Goal: Task Accomplishment & Management: Use online tool/utility

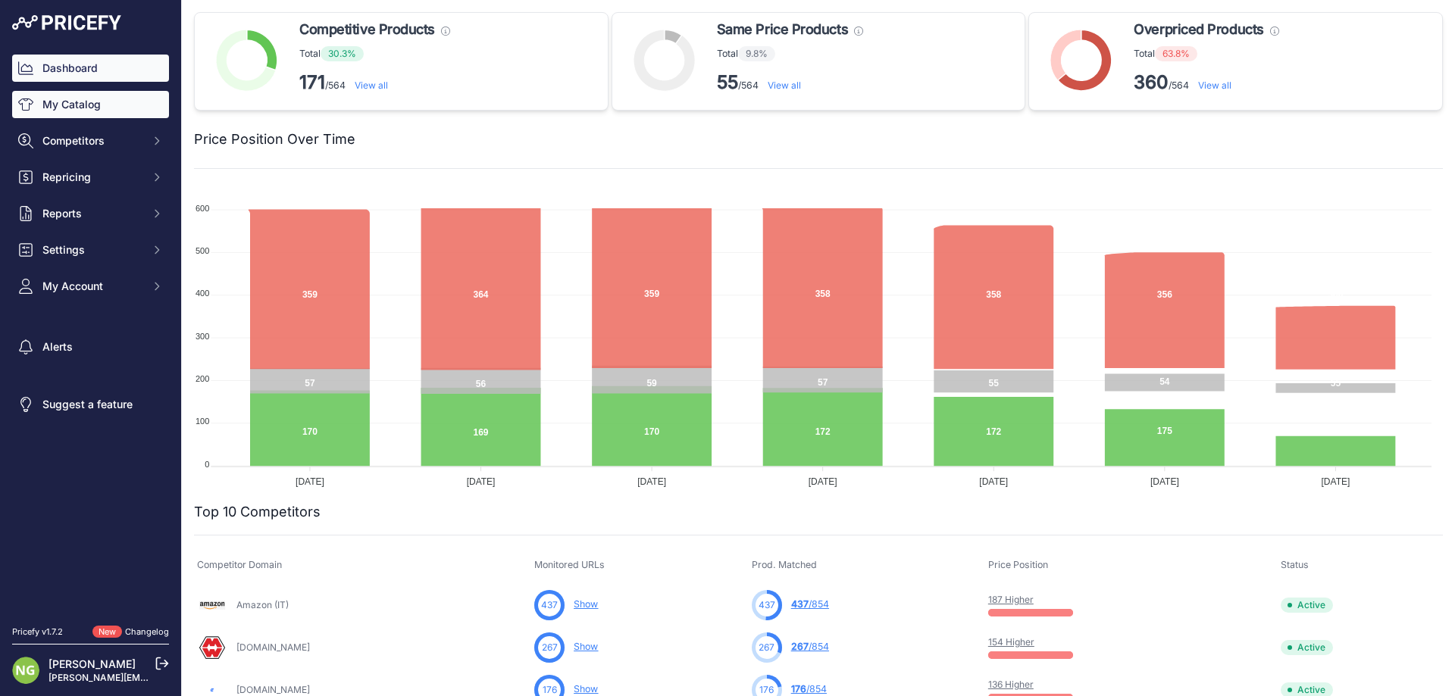
click at [83, 105] on link "My Catalog" at bounding box center [90, 104] width 157 height 27
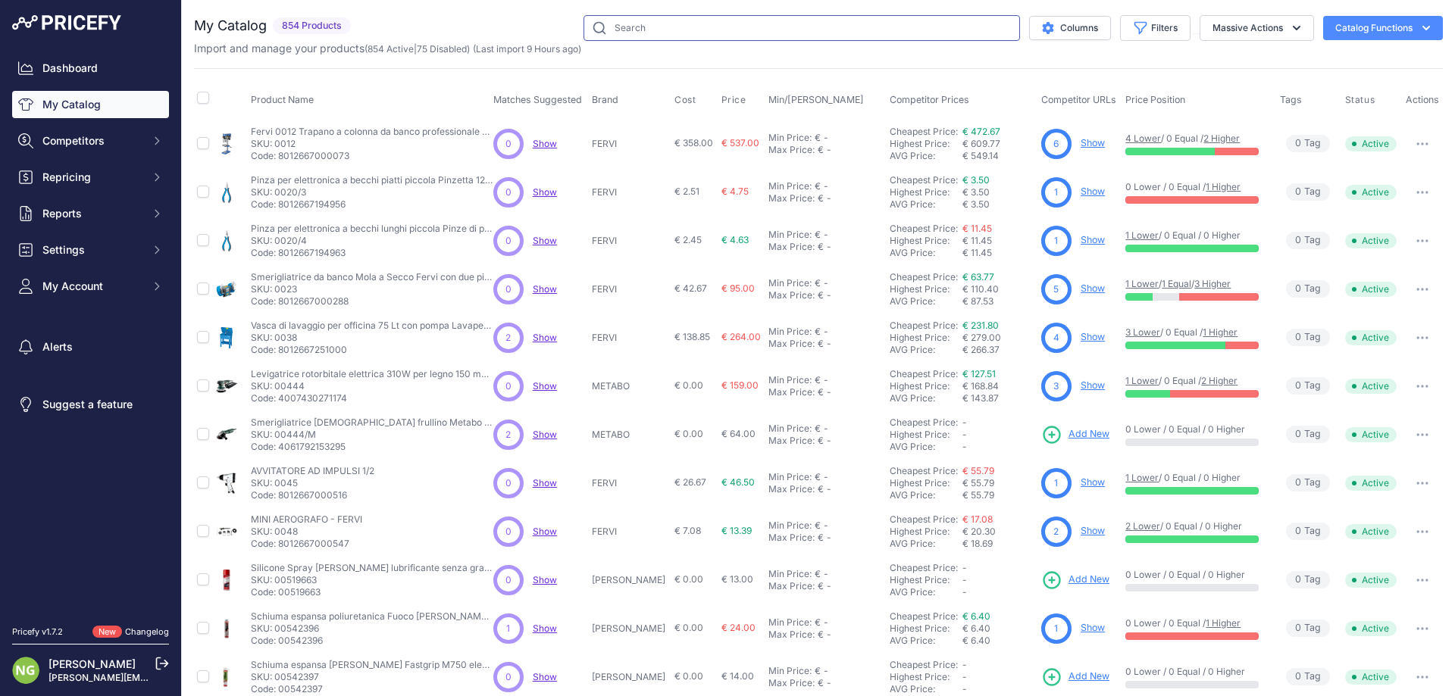
click at [695, 33] on input "text" at bounding box center [801, 28] width 436 height 26
paste input "1.628-209.0"
type input "1.628-209.0"
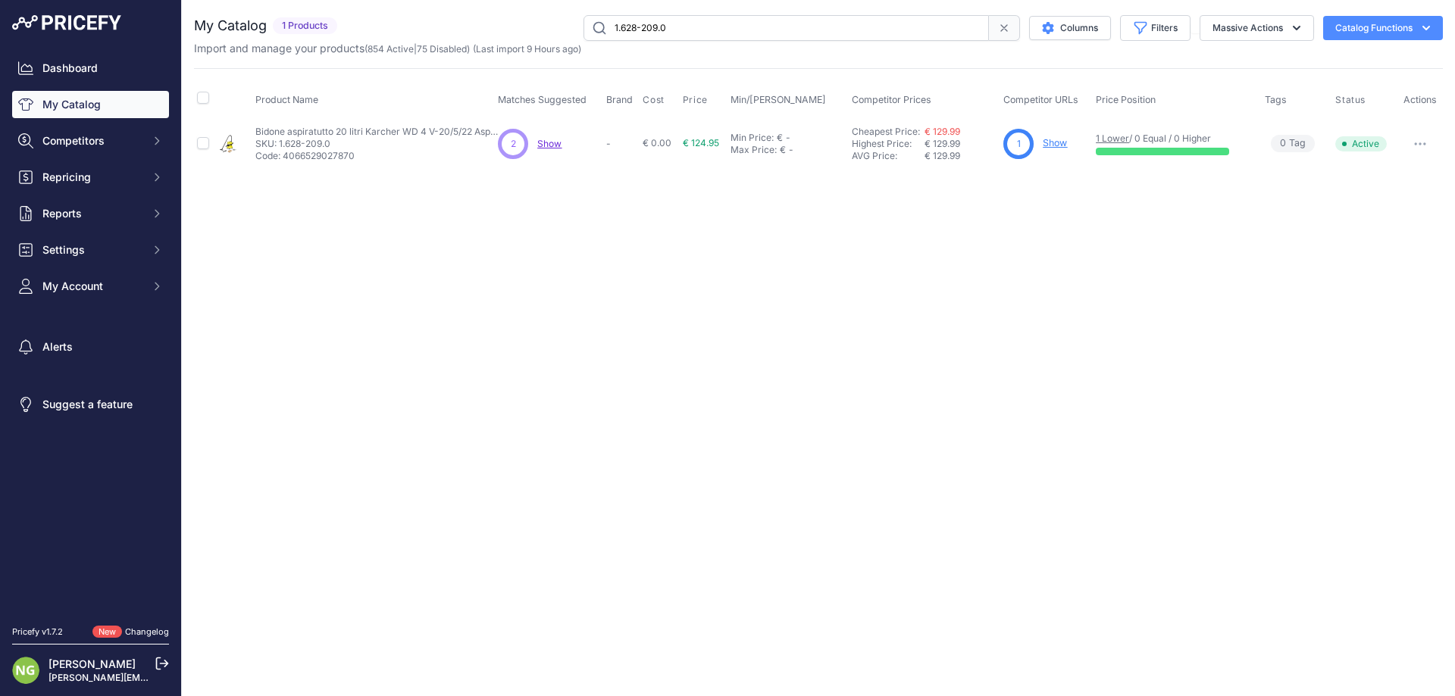
click at [1056, 144] on link "Show" at bounding box center [1055, 142] width 24 height 11
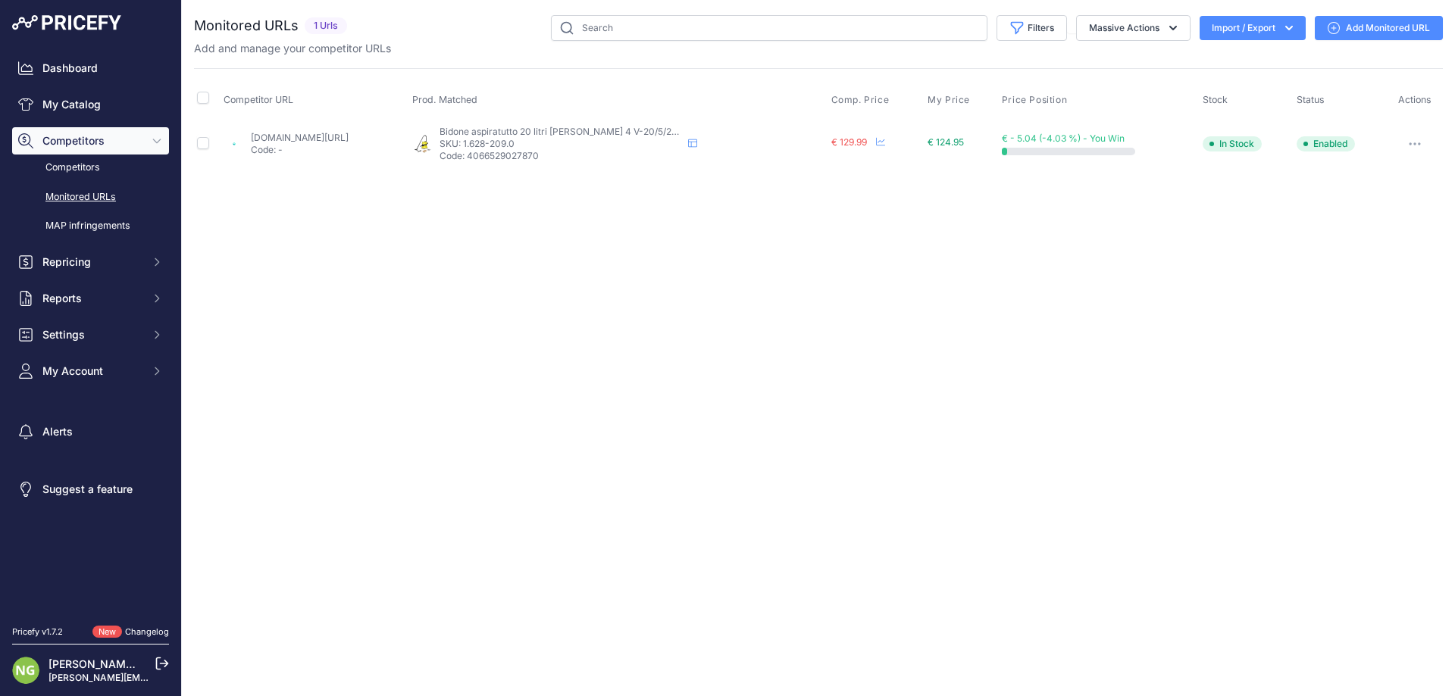
click at [1343, 35] on link "Add Monitored URL" at bounding box center [1379, 28] width 128 height 24
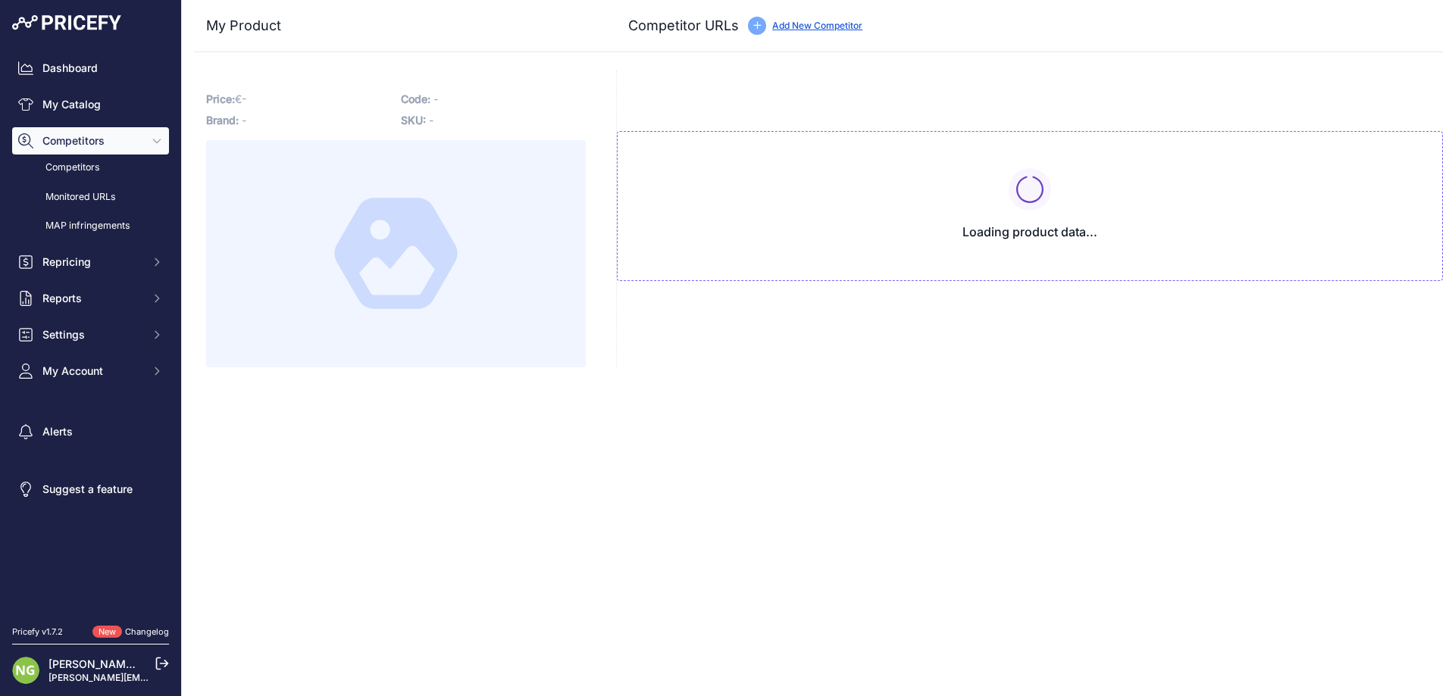
type input "[DOMAIN_NAME][URL]"
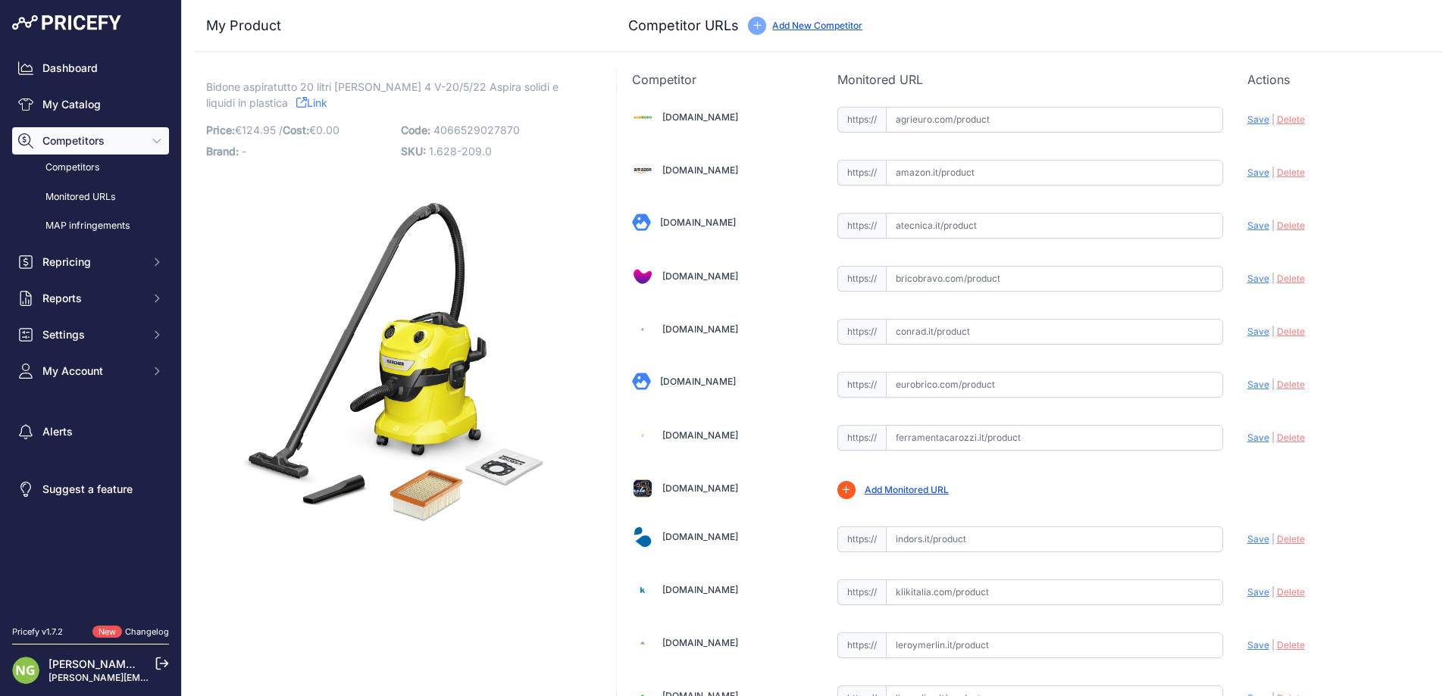
click at [933, 168] on input "text" at bounding box center [1054, 173] width 337 height 26
paste input "[URL][DOMAIN_NAME]"
click at [1249, 173] on span "Save" at bounding box center [1258, 172] width 22 height 11
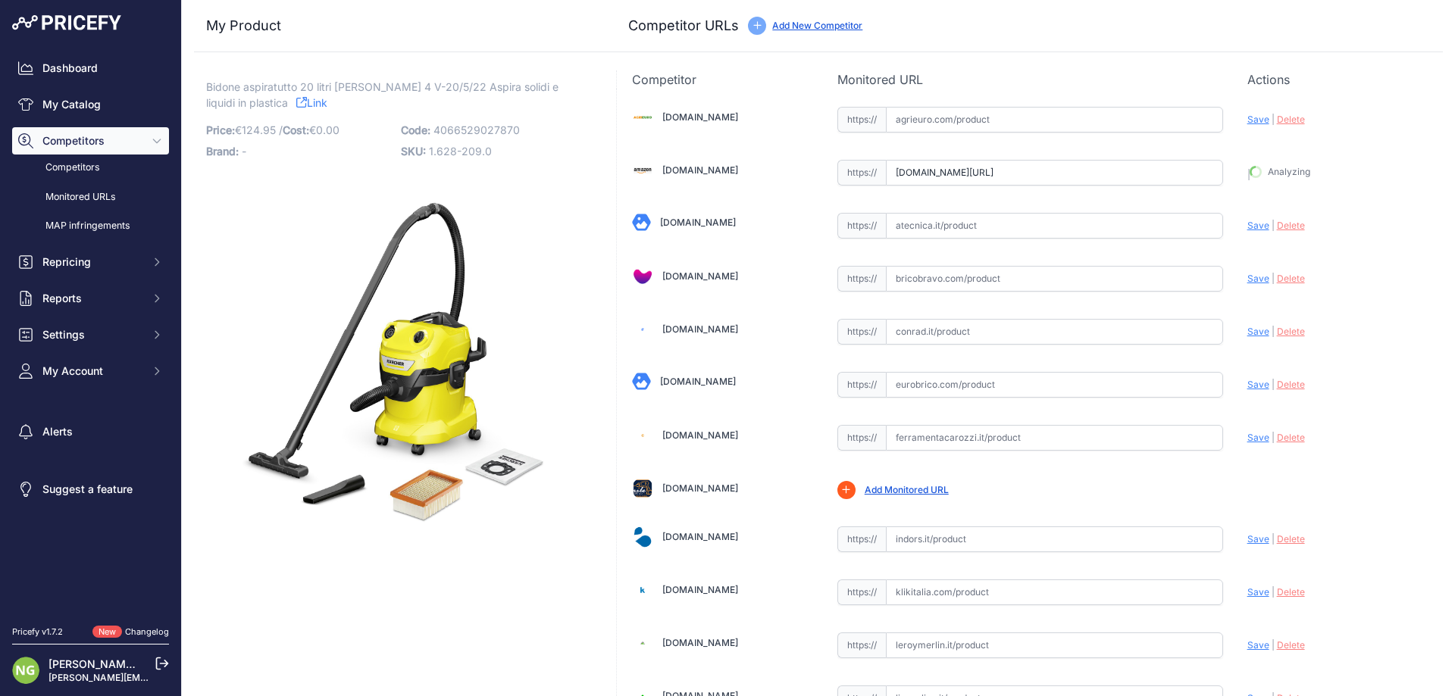
type input "https://www.amazon.it/K%C3%A4rcher-Aspiratutto-Aspiratore-contenitore-plastica/…"
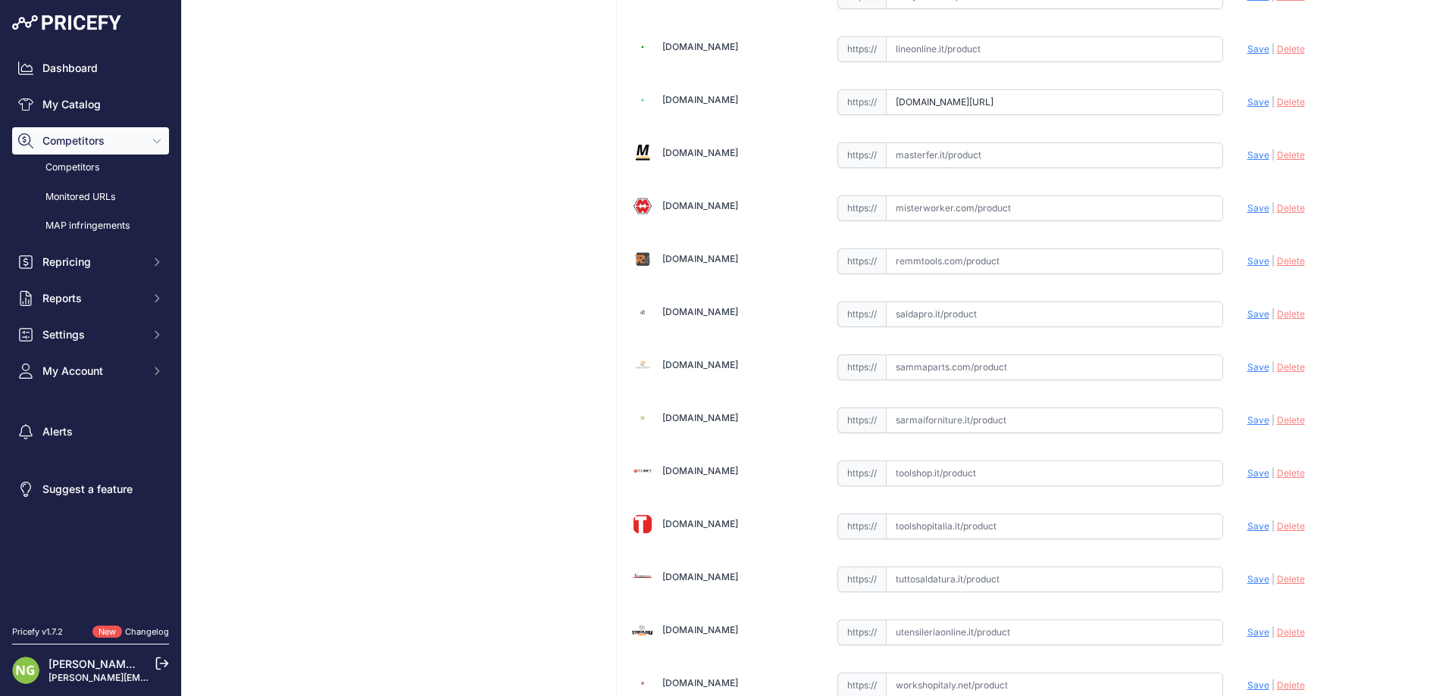
scroll to position [819, 0]
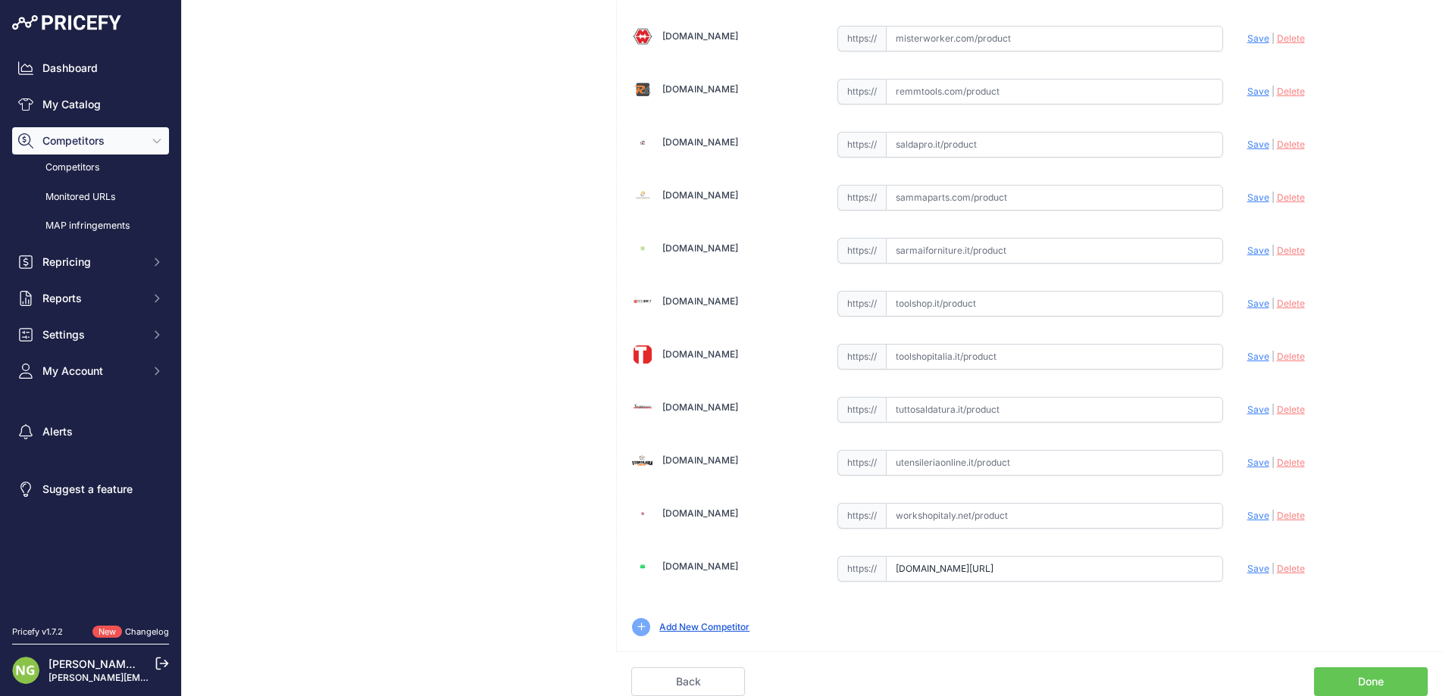
click at [1389, 672] on link "Done" at bounding box center [1371, 682] width 114 height 29
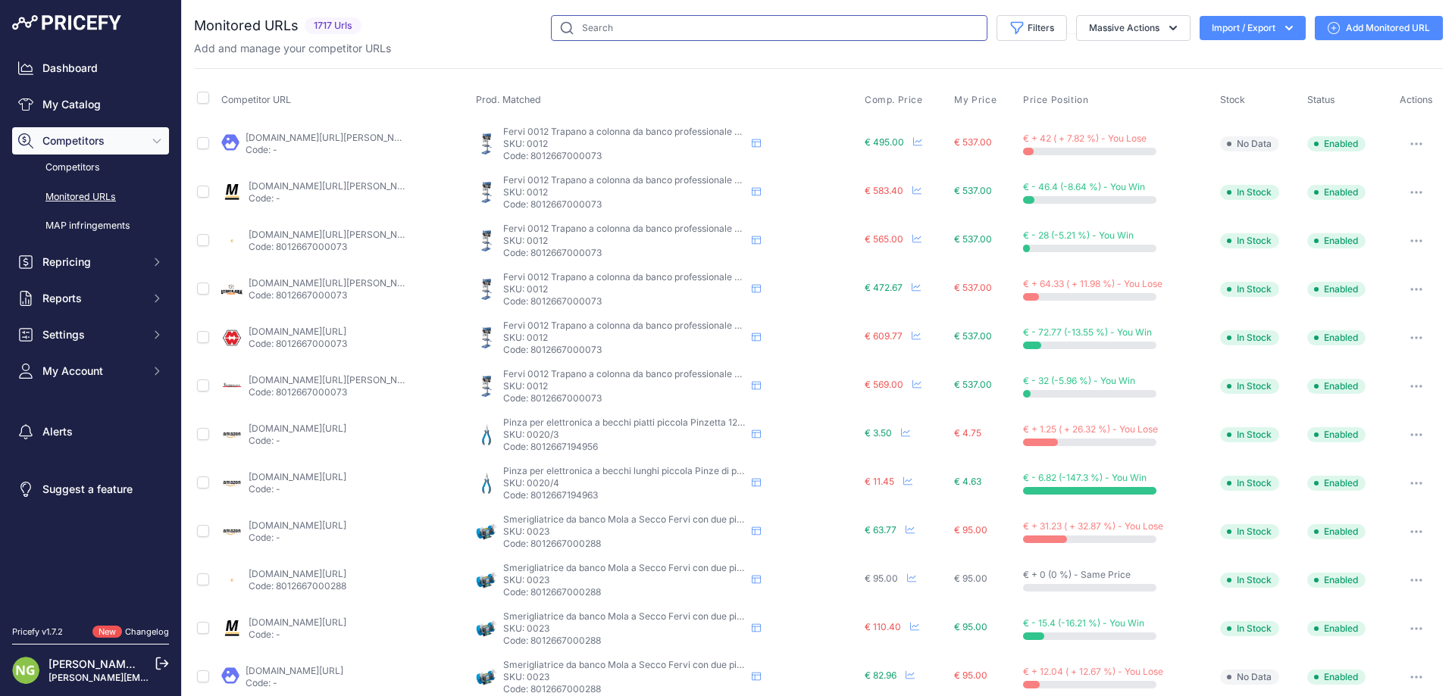
click at [611, 28] on input "text" at bounding box center [769, 28] width 436 height 26
paste input "1.628-209.0"
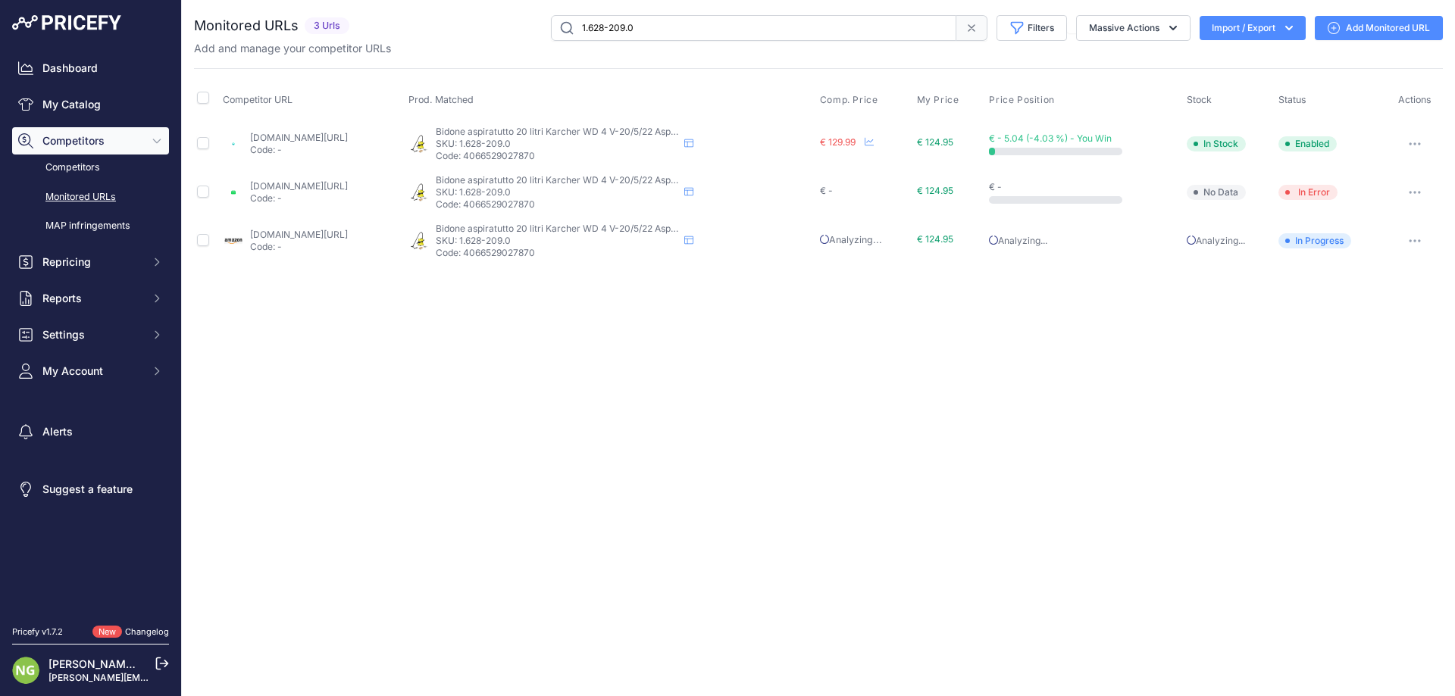
drag, startPoint x: 523, startPoint y: -2, endPoint x: 416, endPoint y: -24, distance: 109.2
click at [416, 0] on html "Lorem Ipsum Close Dashboard My Catalog Competitors Competitors Monitored URLs M…" at bounding box center [727, 348] width 1455 height 696
paste input "107"
type input "1.628-107.0"
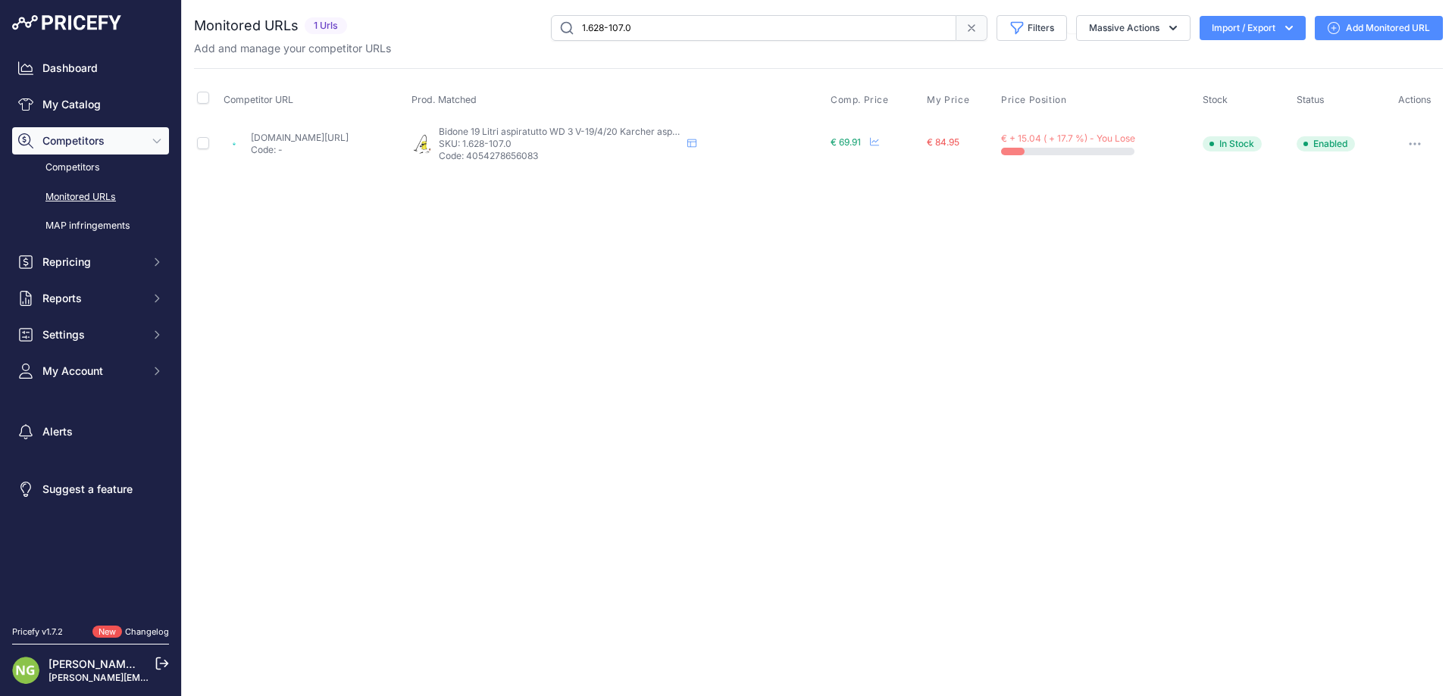
click at [1397, 28] on link "Add Monitored URL" at bounding box center [1379, 28] width 128 height 24
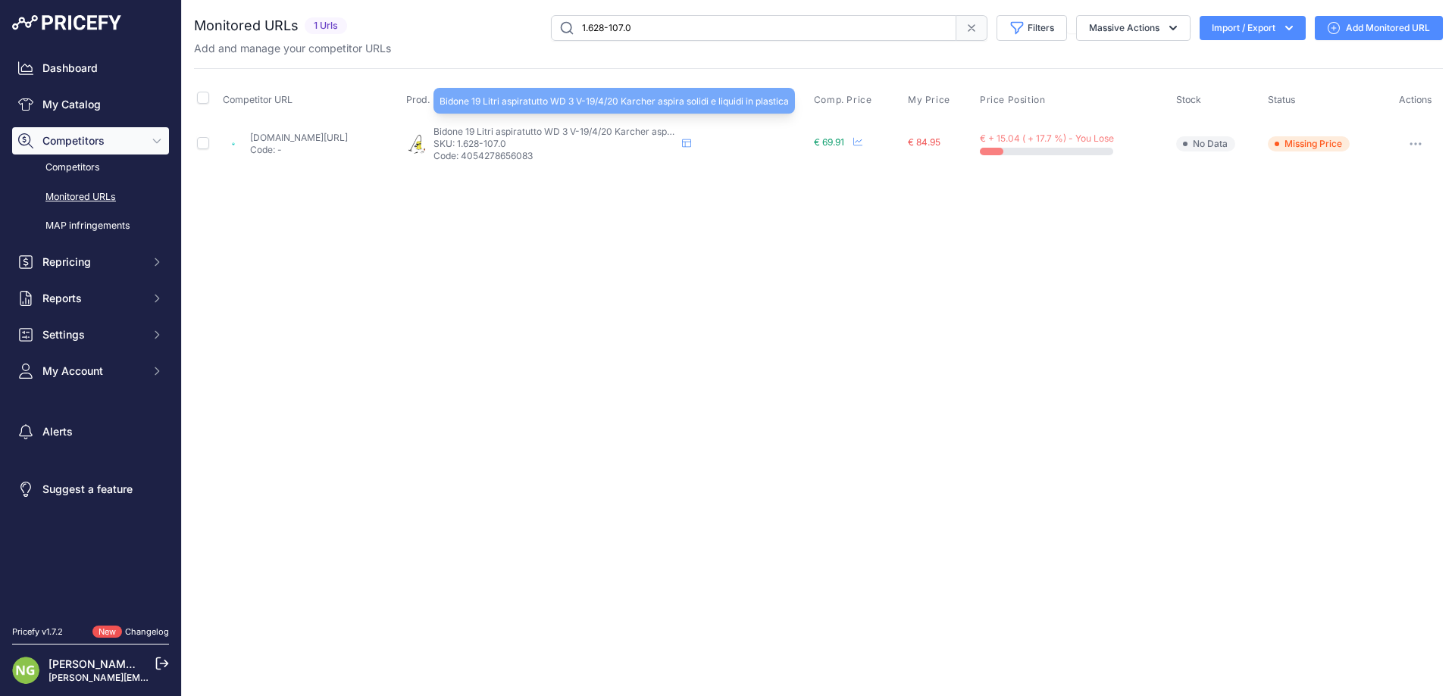
click at [543, 132] on span "Bidone 19 Litri aspiratutto WD 3 V-19/4/20 Karcher aspira solidi e liquidi in p…" at bounding box center [607, 131] width 349 height 11
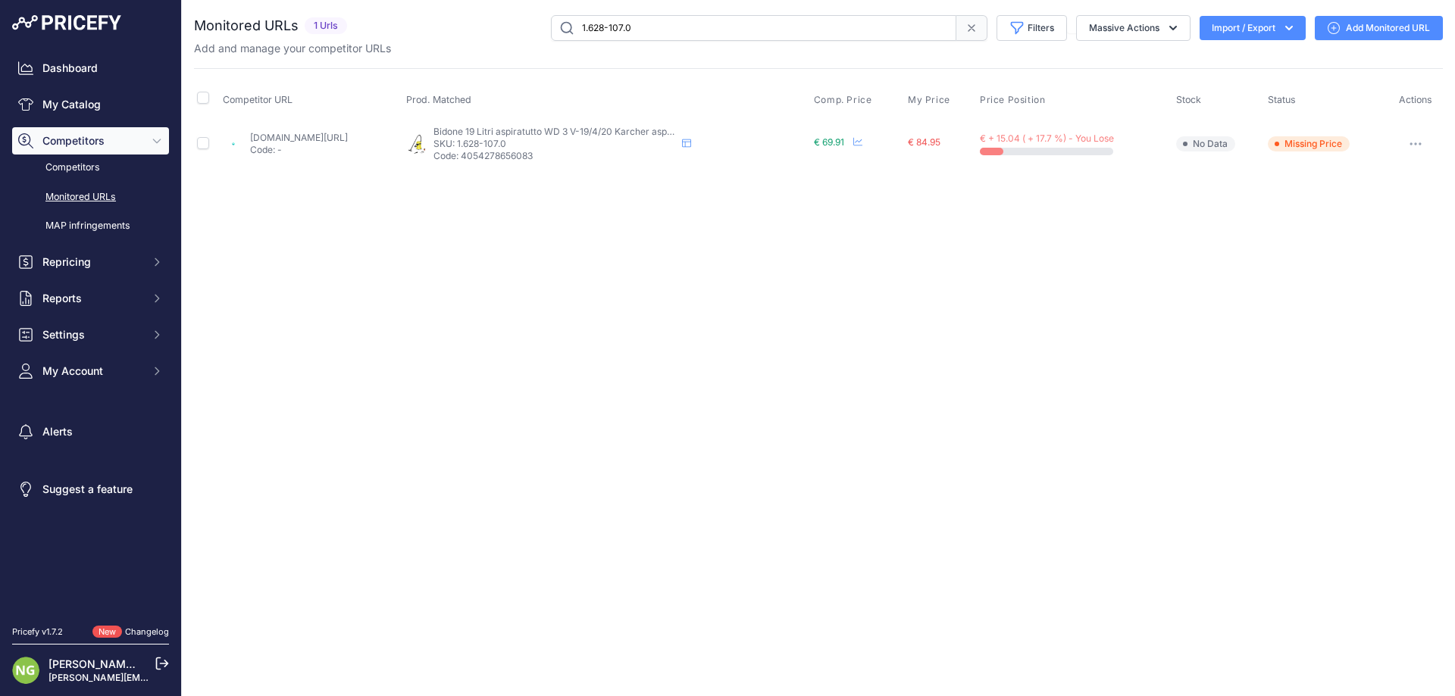
click at [1323, 139] on span "Missing Price" at bounding box center [1309, 143] width 82 height 15
click at [1426, 145] on button "button" at bounding box center [1415, 143] width 30 height 21
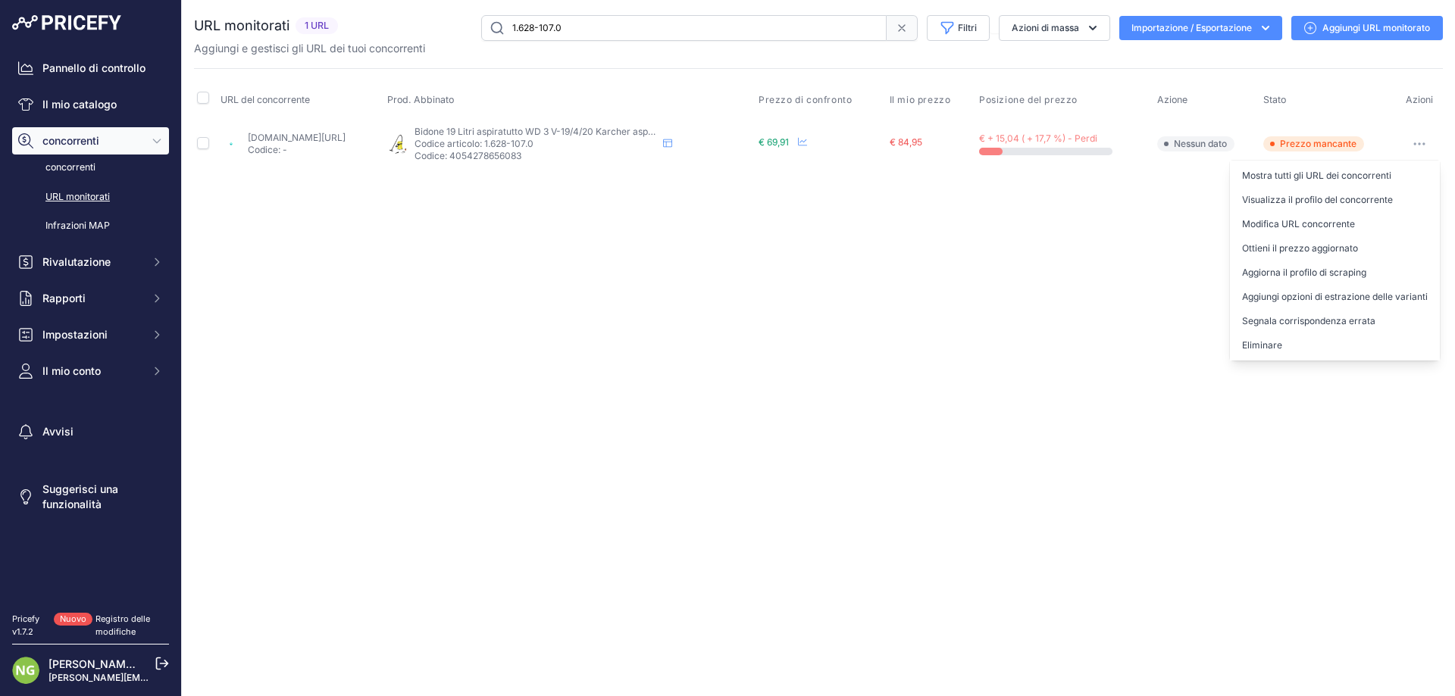
click at [1125, 308] on div "Close You are not connected to the internet." at bounding box center [818, 348] width 1273 height 696
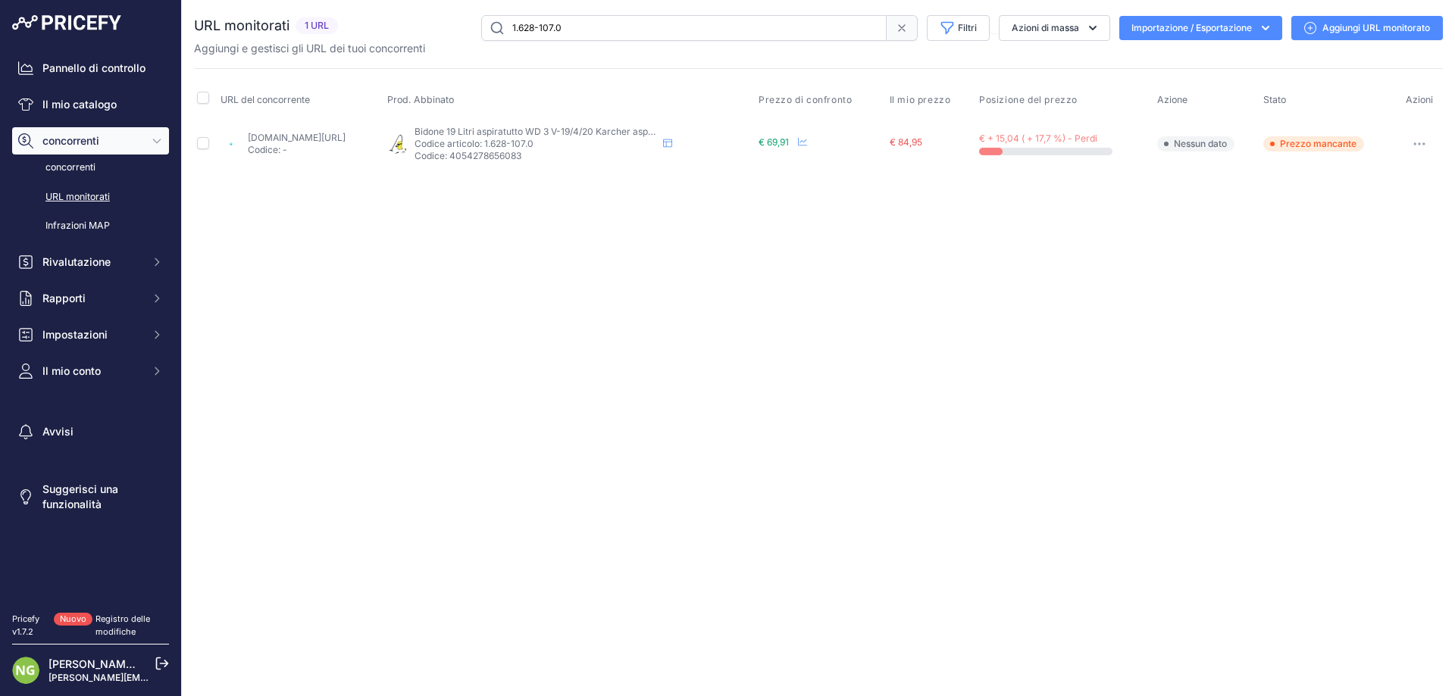
click at [1411, 144] on button "button" at bounding box center [1419, 143] width 30 height 21
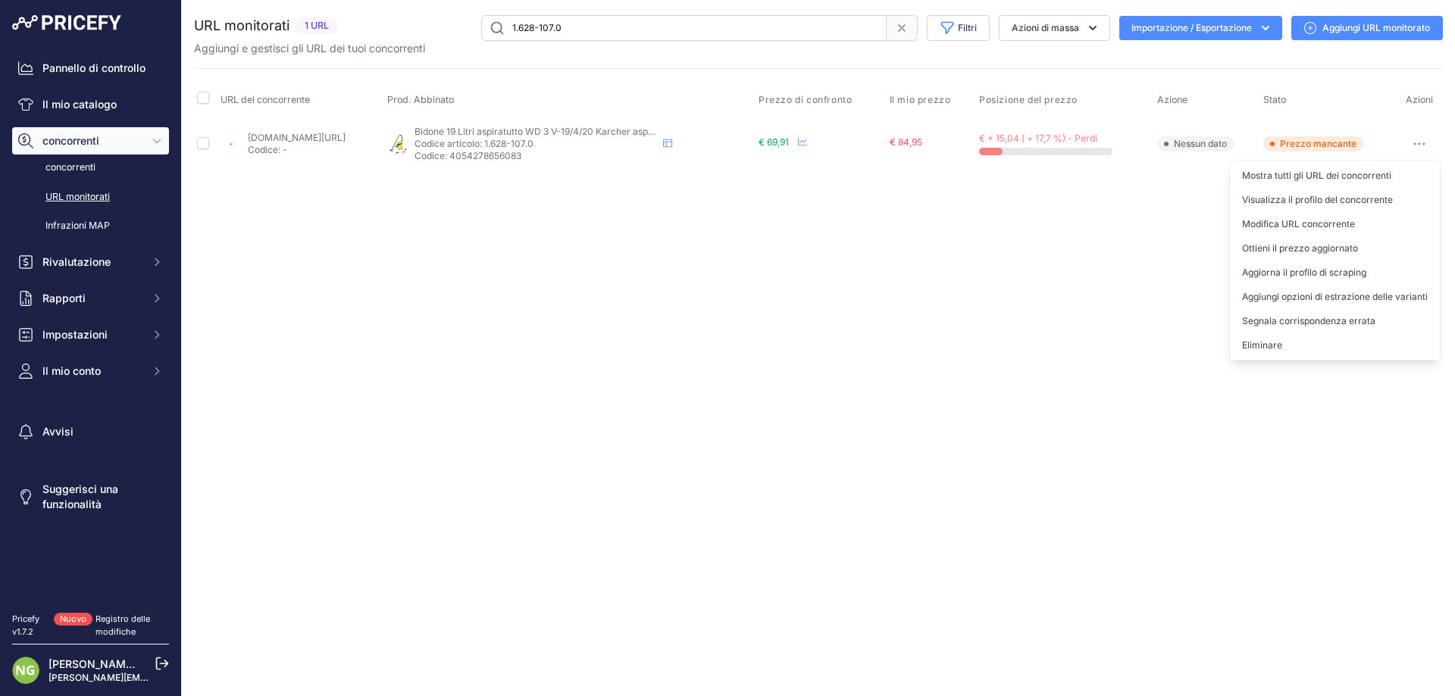
click at [994, 265] on div "Close You are not connected to the internet." at bounding box center [818, 348] width 1273 height 696
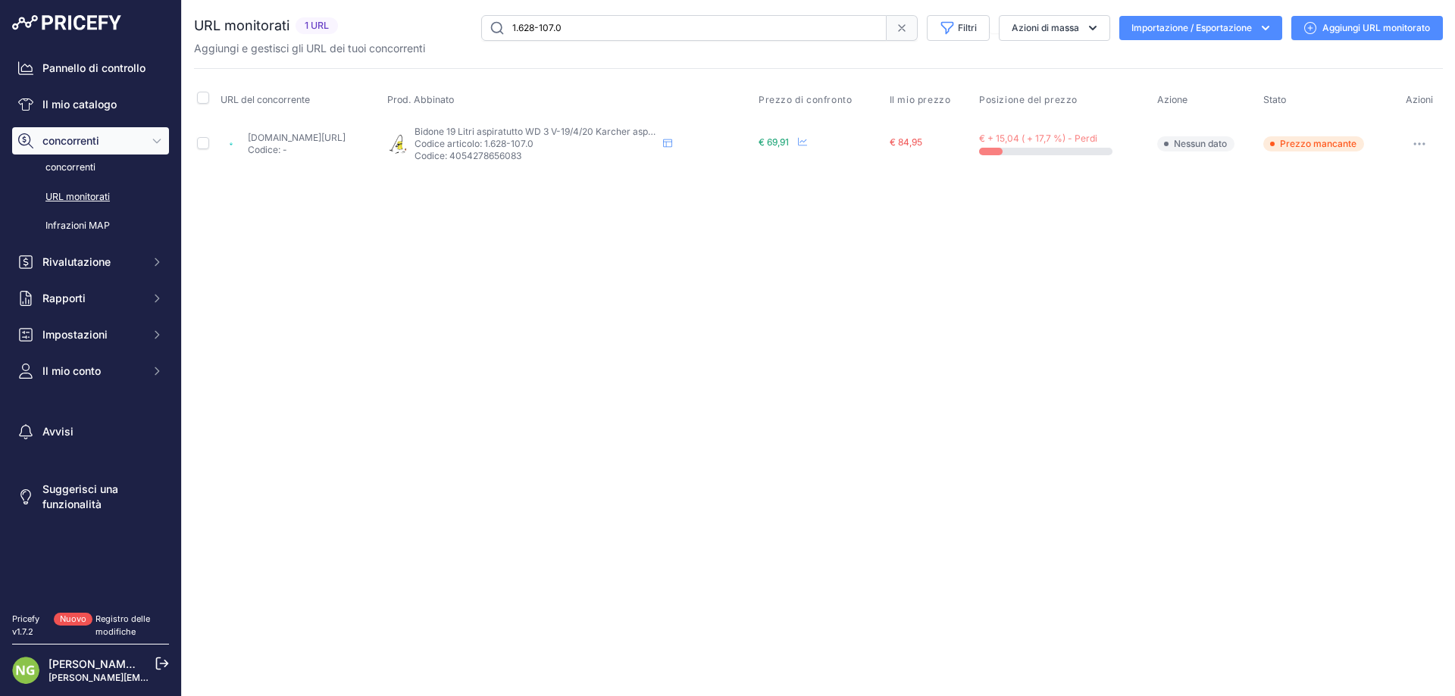
click at [295, 139] on font "manomano.it/p/aspiratore-solidi-liquidi-karcher-1628-1070-wd3-180aw-50047254?pr…" at bounding box center [297, 137] width 98 height 11
click at [1348, 31] on font "Aggiungi URL monitorato" at bounding box center [1376, 27] width 108 height 11
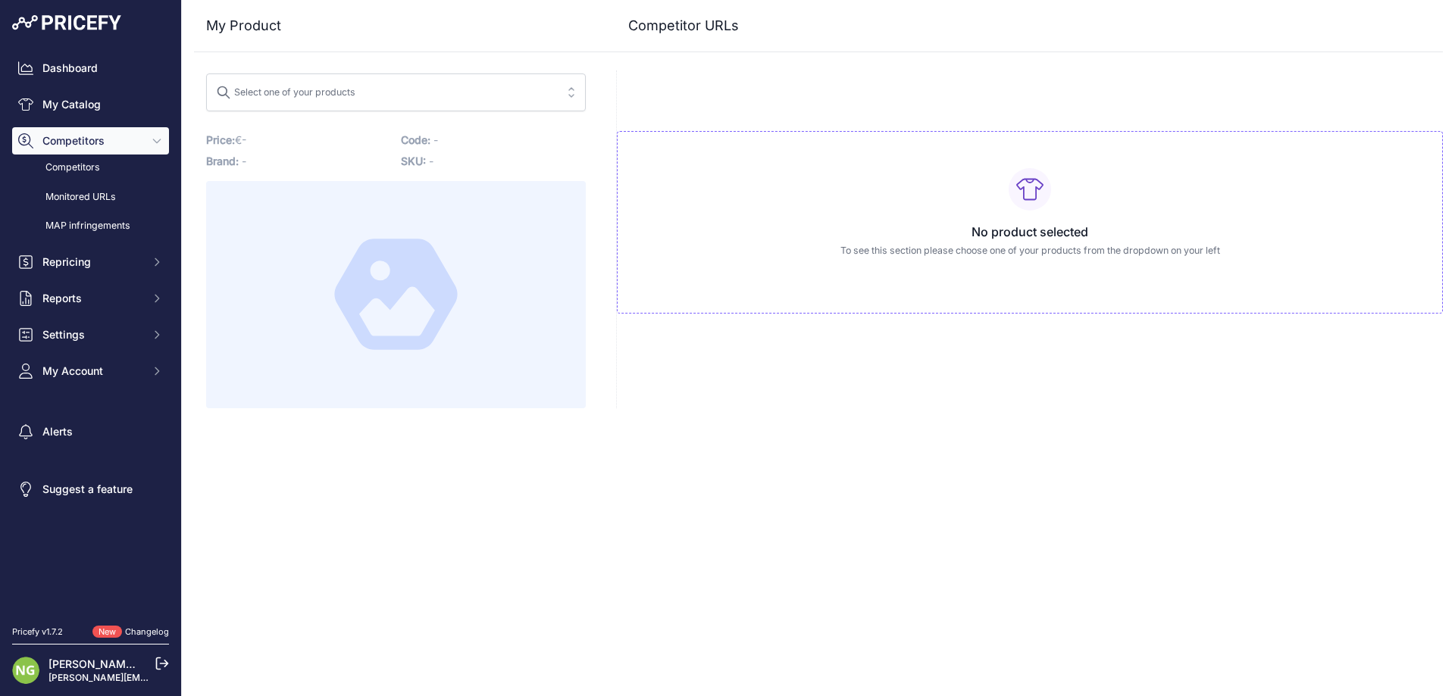
click at [377, 92] on span "Select one of your products" at bounding box center [385, 92] width 339 height 24
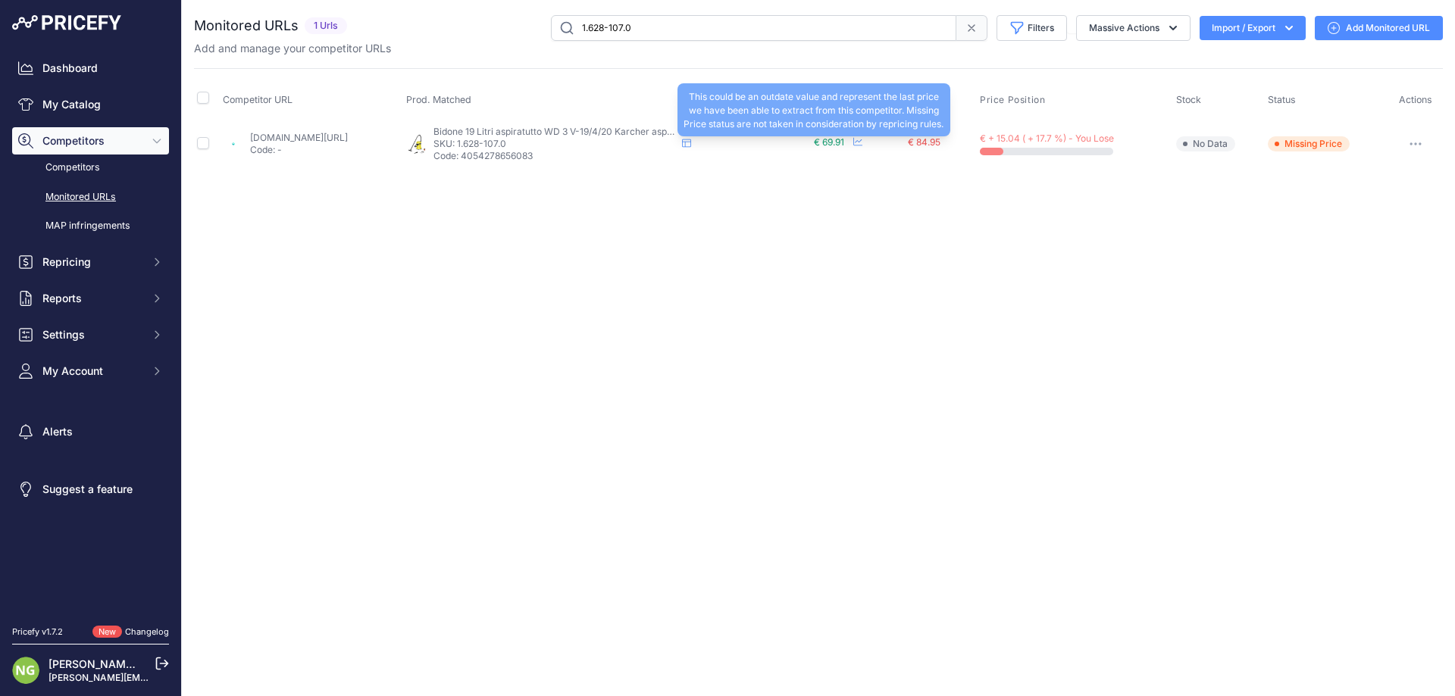
click at [844, 144] on span "€ 69.91" at bounding box center [829, 141] width 30 height 11
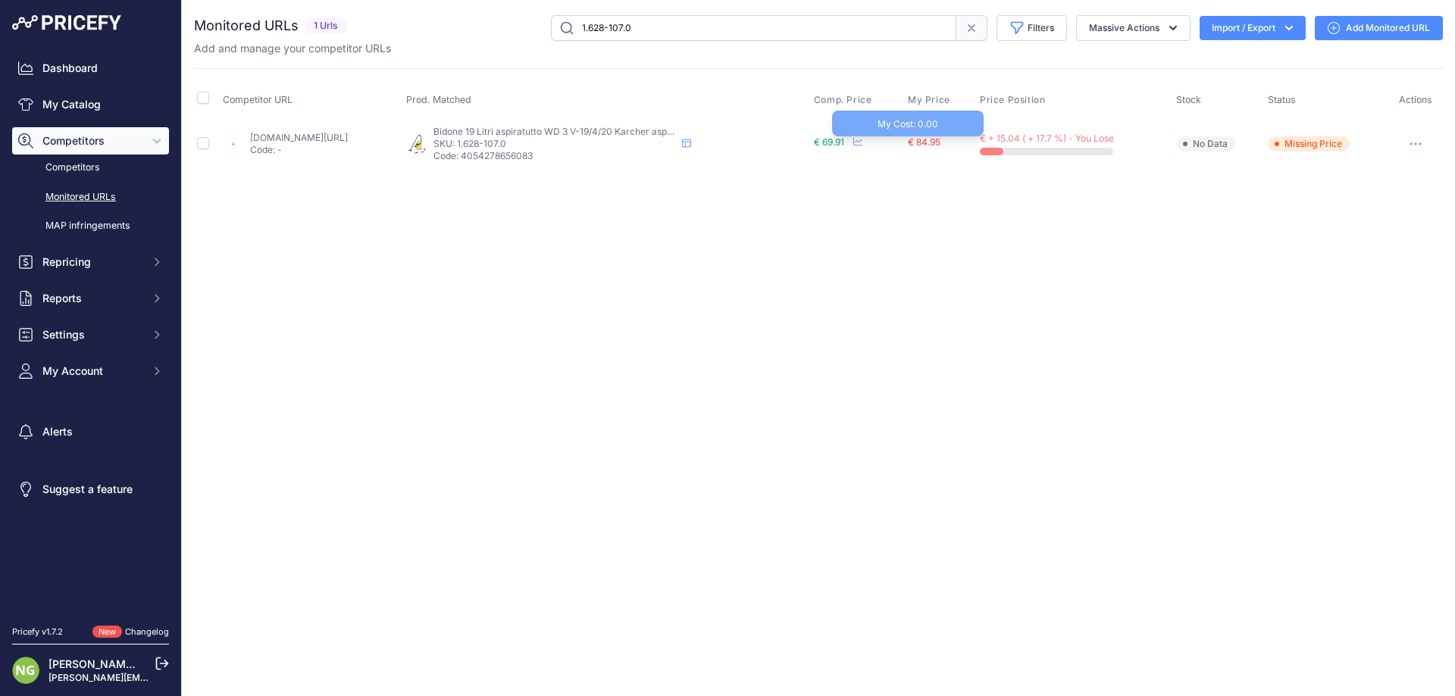
click at [940, 139] on span "€ 84.95" at bounding box center [924, 141] width 33 height 11
click at [1418, 142] on icon "button" at bounding box center [1415, 143] width 12 height 3
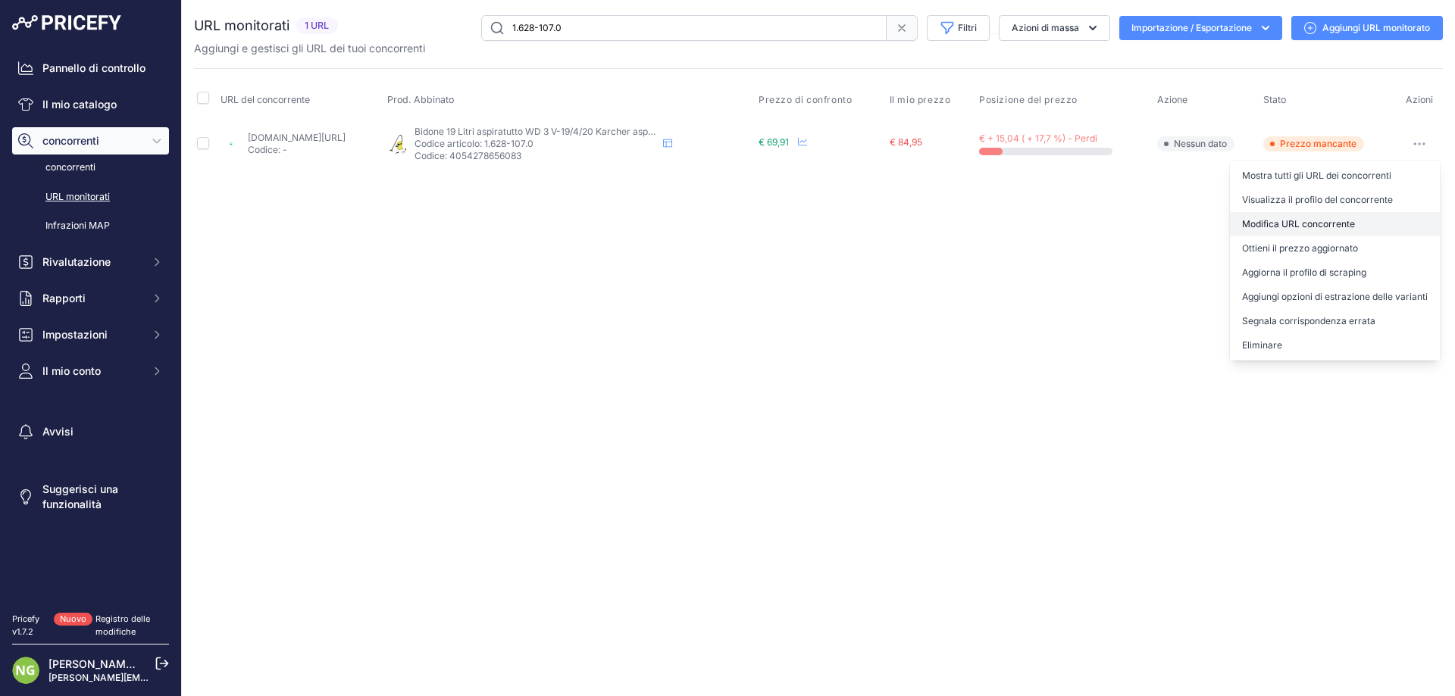
click at [1268, 225] on font "Modifica URL concorrente" at bounding box center [1298, 223] width 113 height 11
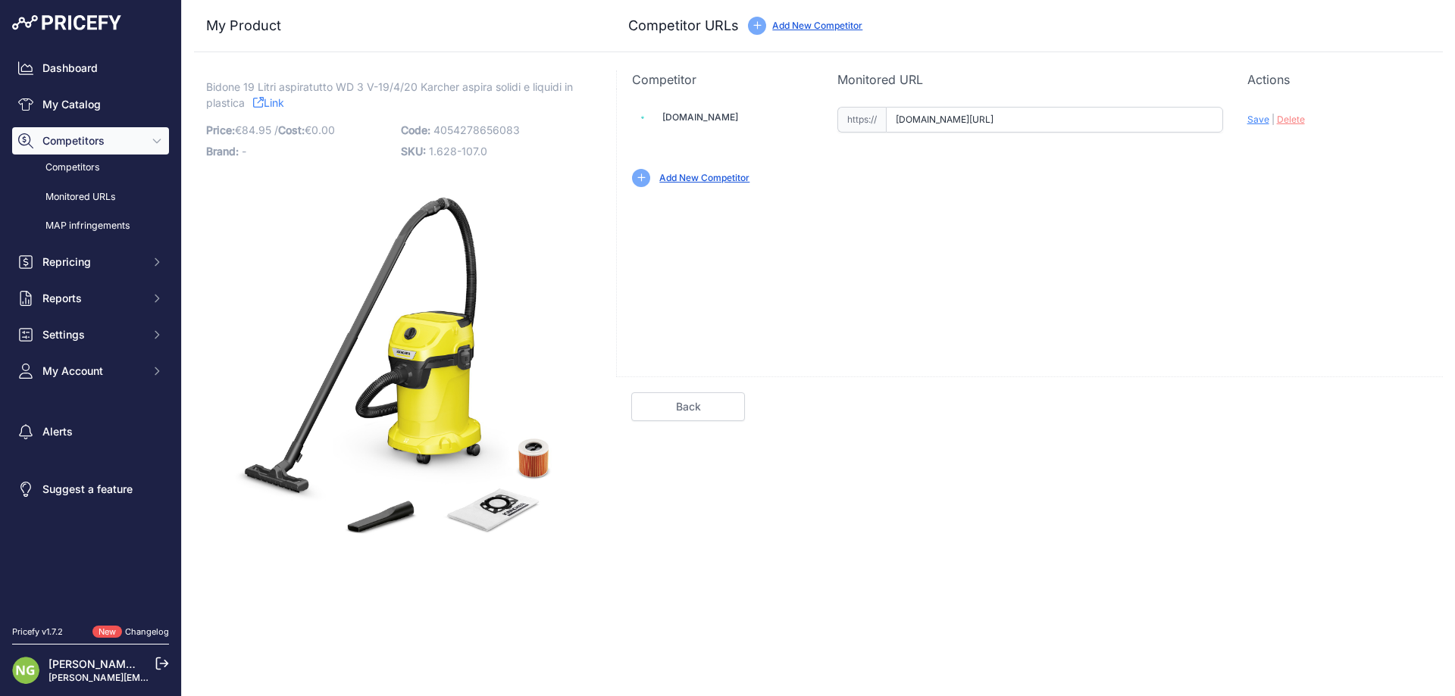
click at [726, 179] on link "Add New Competitor" at bounding box center [704, 177] width 90 height 11
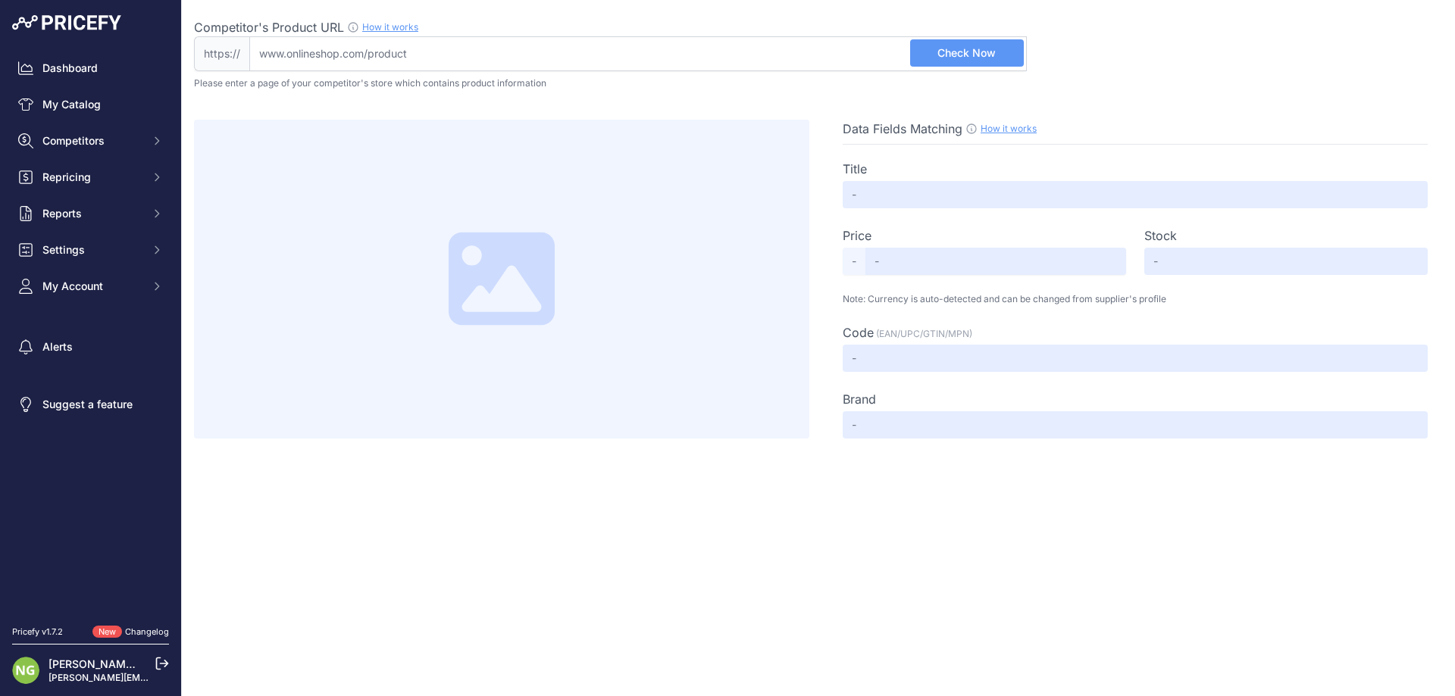
click at [459, 59] on input "Competitor's Product URL How it works In order to create your competitor's extr…" at bounding box center [637, 53] width 777 height 35
paste input "https://www.agrieuro.com/karcher-wd-3-19420-bidone-aspiratutto-fusto-in-plastic…"
type input "www.agrieuro.com/karcher-wd-3-19420-bidone-aspiratutto-fusto-in-plastica-da-19-…"
click at [958, 47] on span "Check Now" at bounding box center [966, 52] width 58 height 15
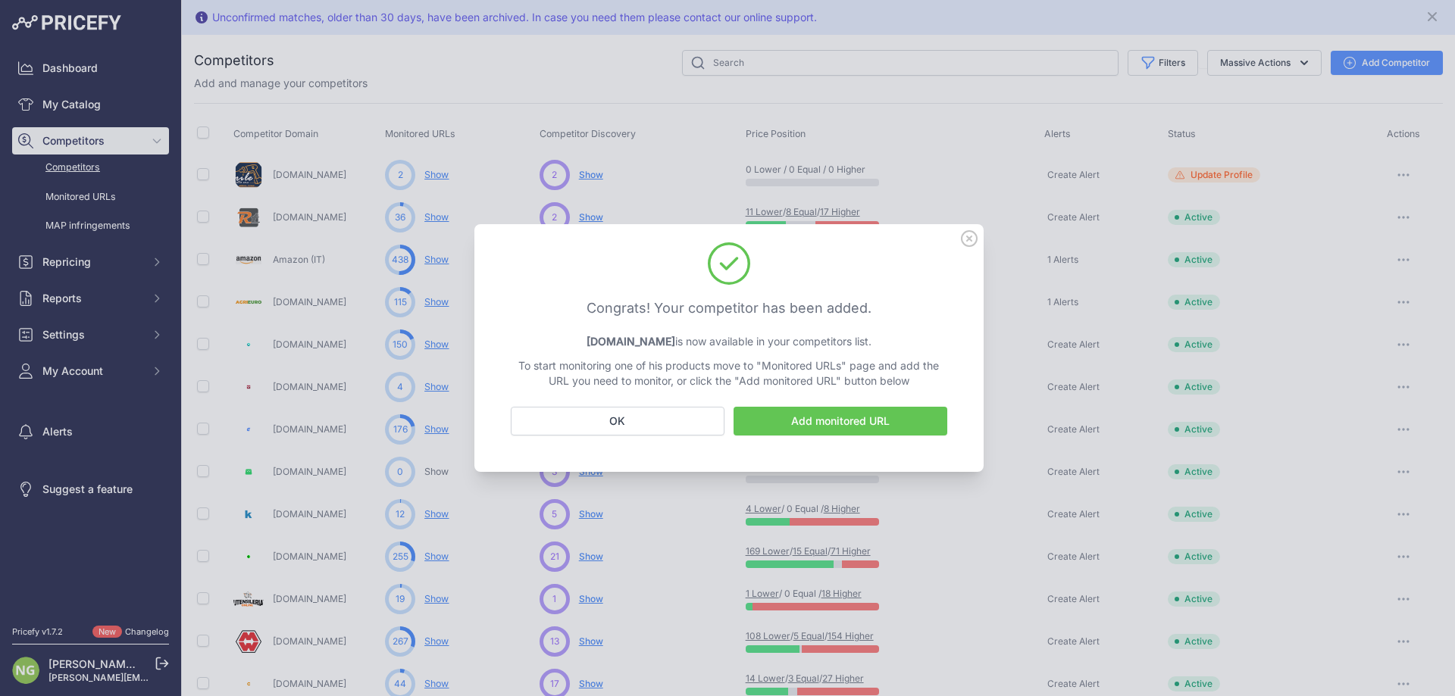
click at [974, 239] on icon at bounding box center [969, 238] width 17 height 17
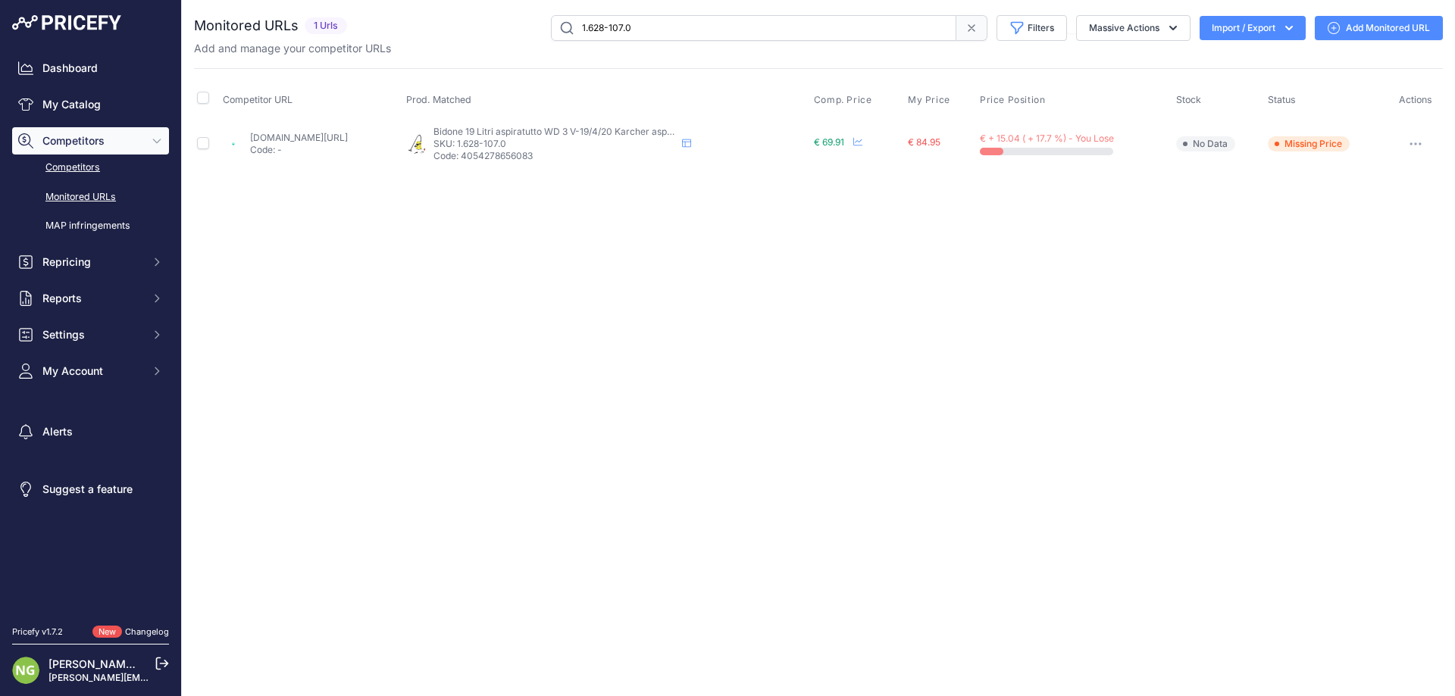
click at [82, 159] on link "Competitors" at bounding box center [90, 168] width 157 height 27
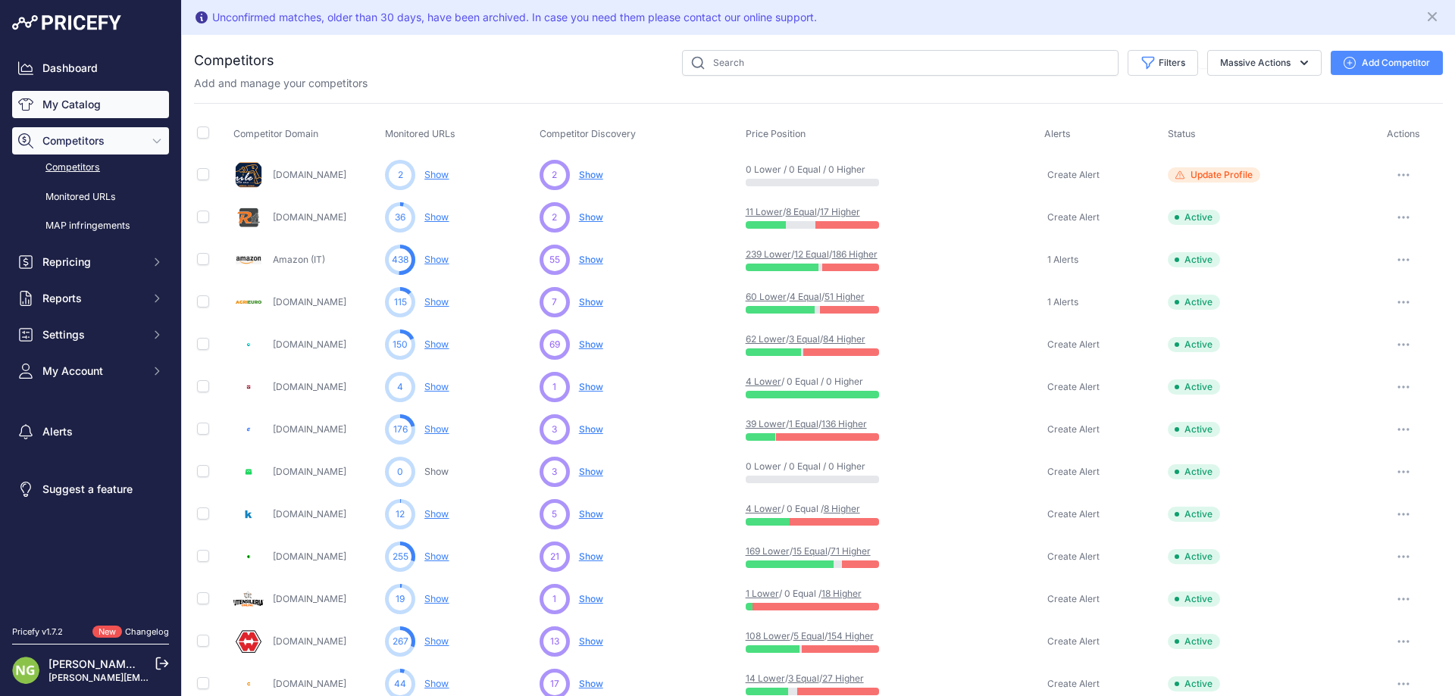
click at [67, 113] on link "My Catalog" at bounding box center [90, 104] width 157 height 27
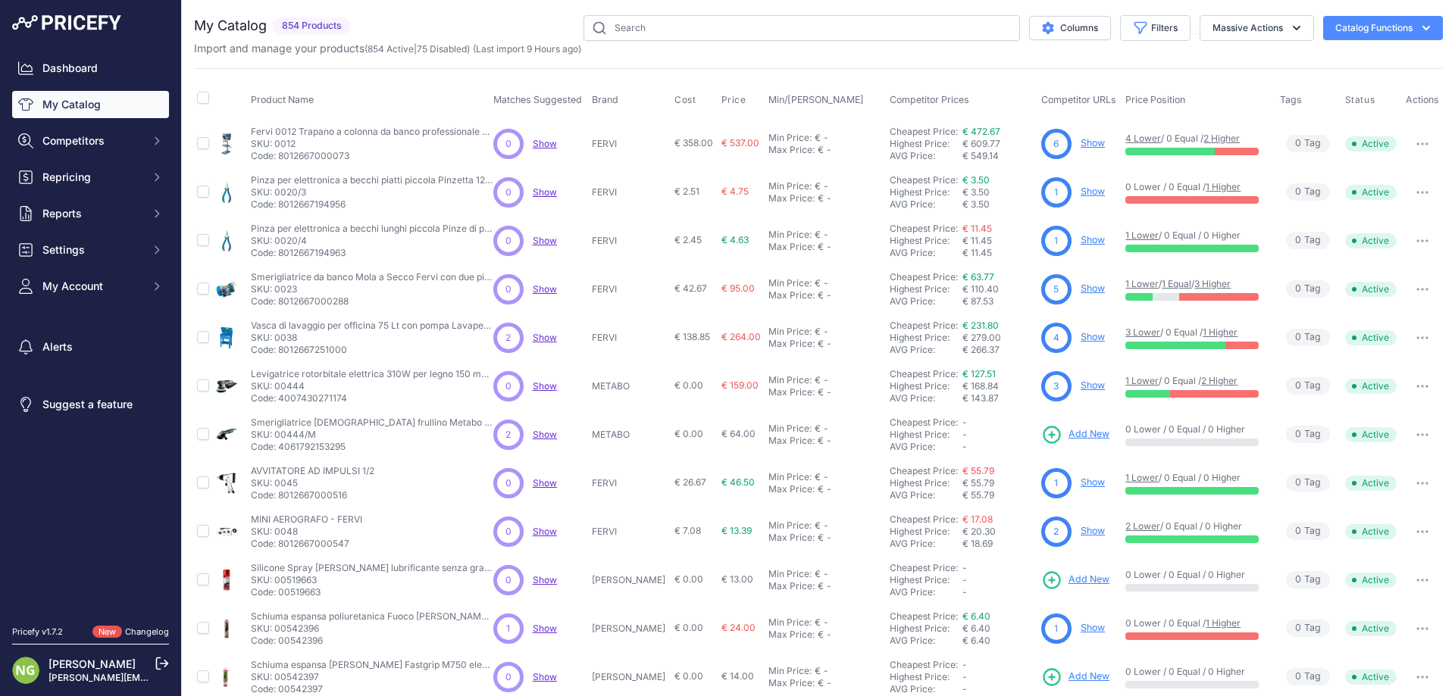
click at [671, 44] on div "Import and manage your products ( 854 Active | 75 Disabled ) (Last import 9 Hou…" at bounding box center [818, 48] width 1249 height 15
click at [670, 38] on input "text" at bounding box center [801, 28] width 436 height 26
paste input "1.628-107.0"
type input "1.628-107.0"
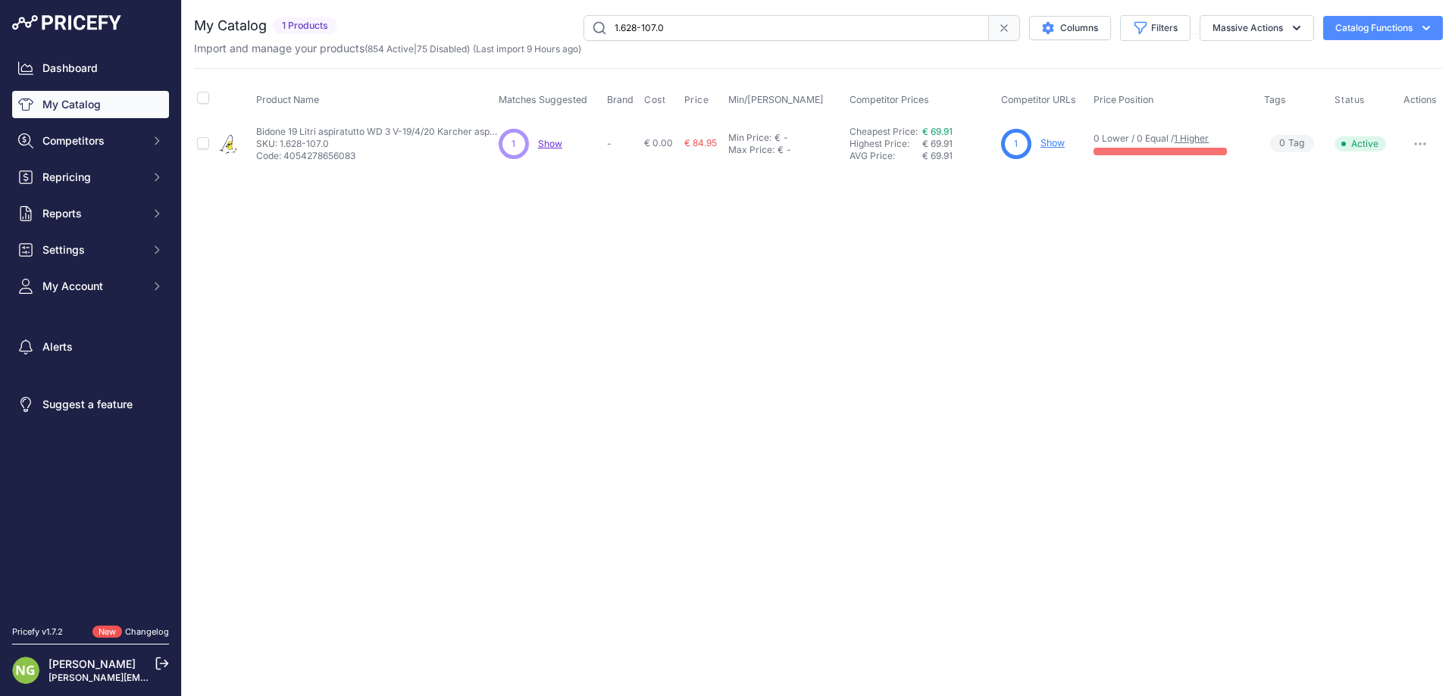
click at [1050, 142] on link "Show" at bounding box center [1052, 142] width 24 height 11
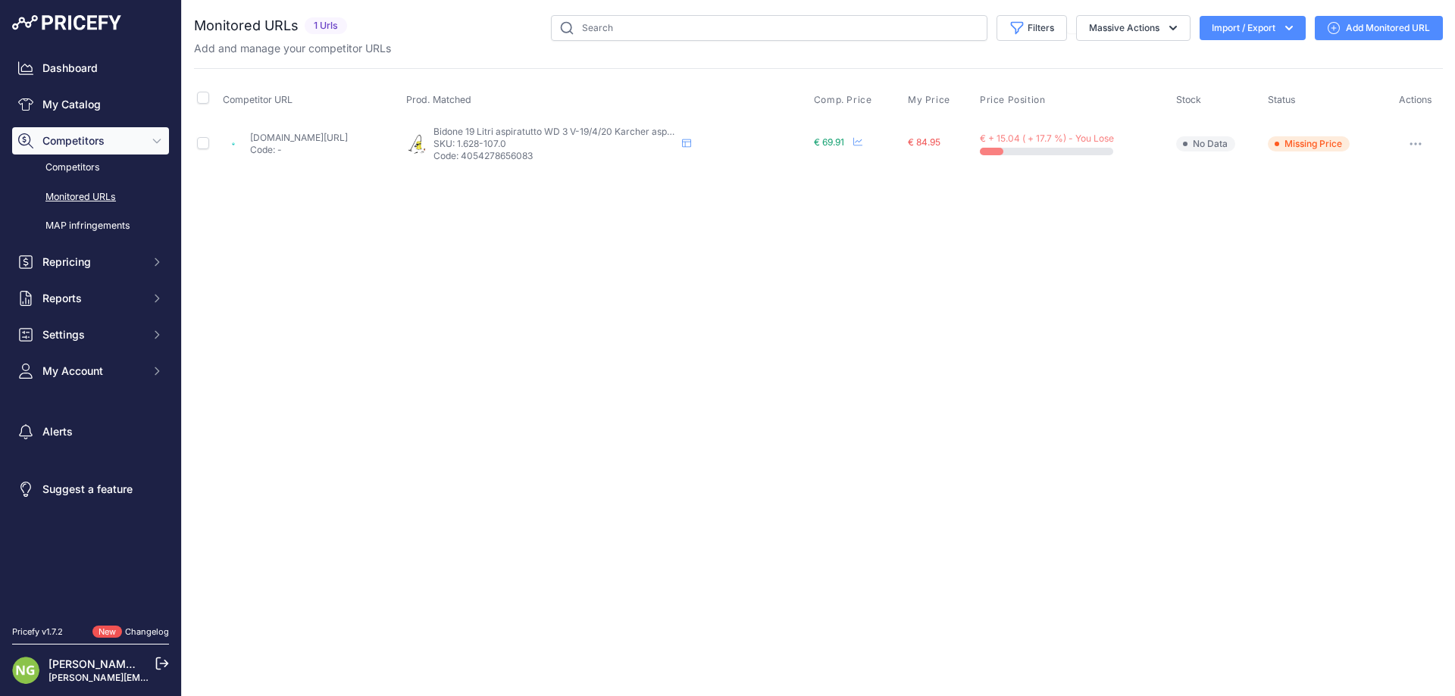
click at [1357, 24] on link "Add Monitored URL" at bounding box center [1379, 28] width 128 height 24
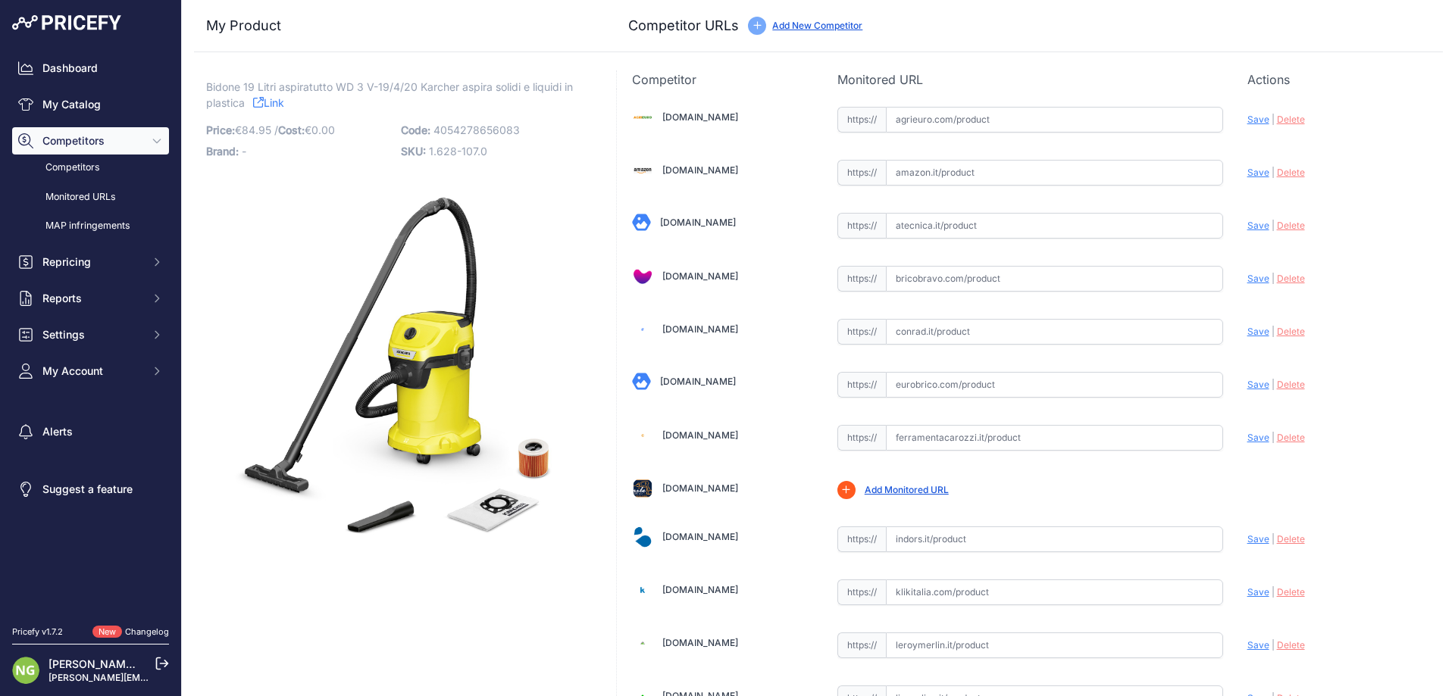
drag, startPoint x: 918, startPoint y: 124, endPoint x: 924, endPoint y: 131, distance: 9.2
click at [921, 123] on input "text" at bounding box center [1054, 120] width 337 height 26
paste input "https://www.agrieuro.com/karcher-wd-3-19420-bidone-aspiratutto-fusto-in-plastic…"
click at [1252, 123] on span "Save" at bounding box center [1258, 119] width 22 height 11
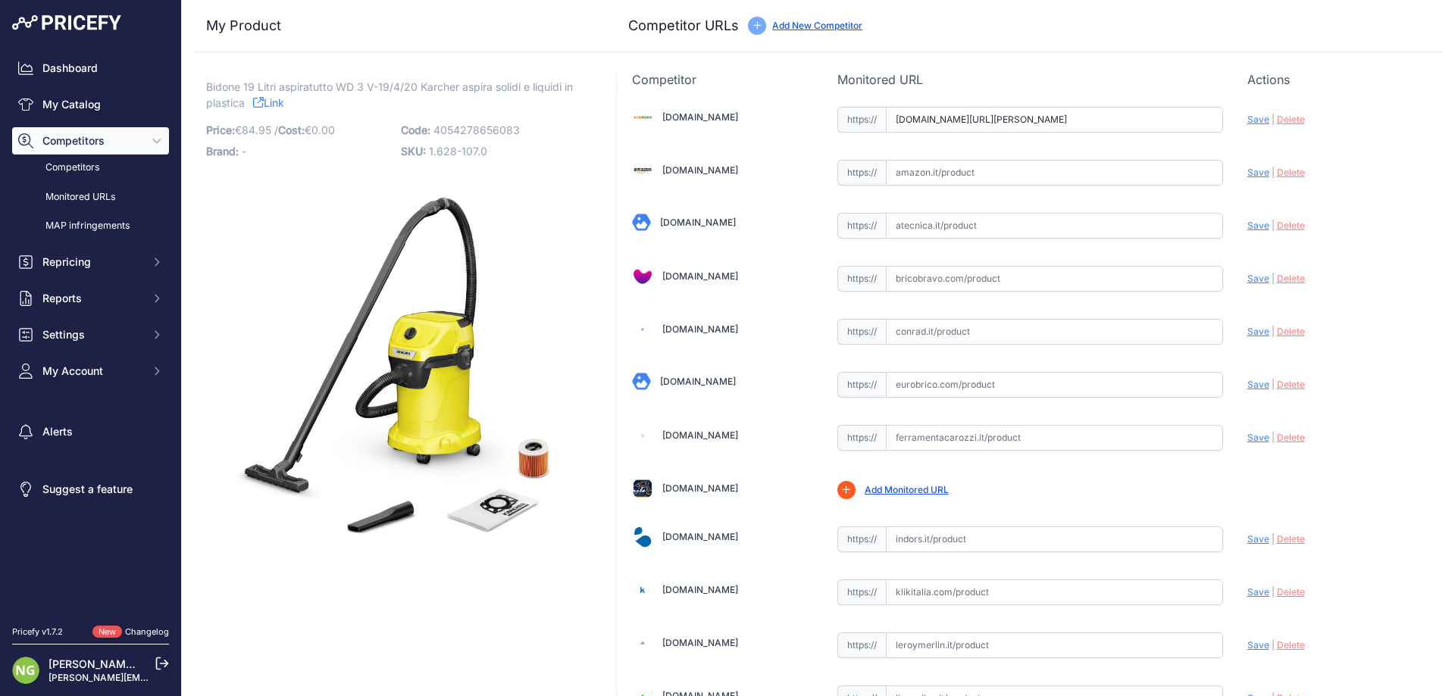
scroll to position [0, 0]
type input "https://www.agrieuro.com/karcher-wd-3-19420-bidone-aspiratutto-fusto-in-plastic…"
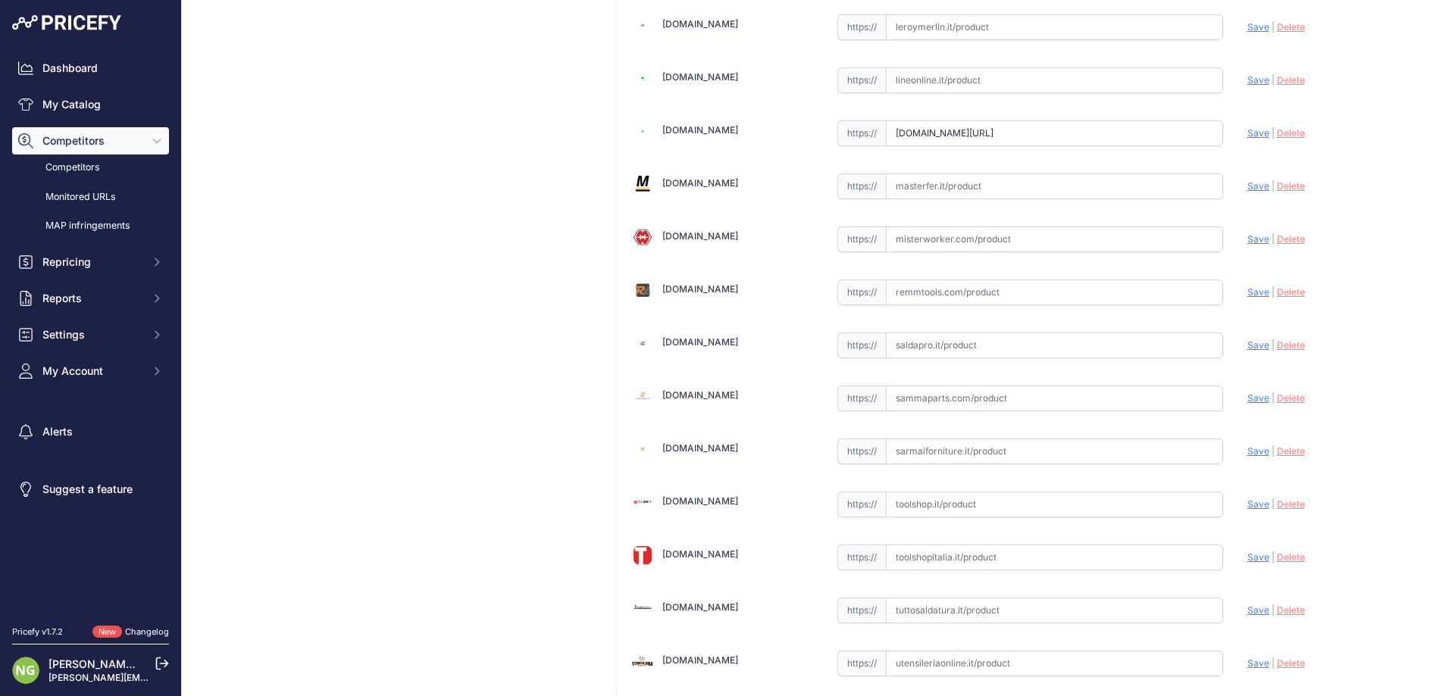
scroll to position [618, 0]
click at [957, 565] on div "Agrieuro.com Valid Invalid |" at bounding box center [1030, 161] width 826 height 1382
click at [968, 557] on input "text" at bounding box center [1054, 558] width 337 height 26
paste input "https://www.toolshopitalia.it/shop/aspiratori-aspirapolvere/aspirapolvere-aspir…"
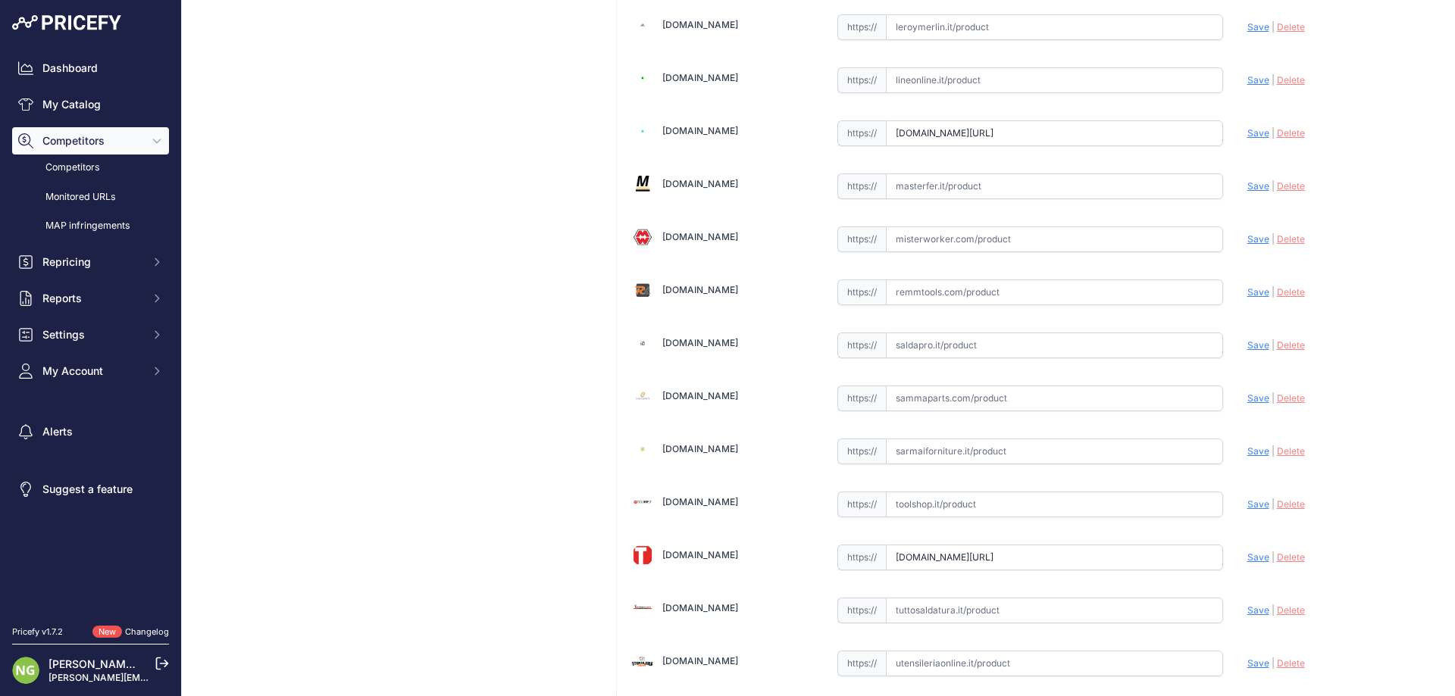
click at [1249, 553] on span "Save" at bounding box center [1258, 557] width 22 height 11
type input "https://www.toolshopitalia.it/shop/aspiratori-aspirapolvere/aspirapolvere-aspir…"
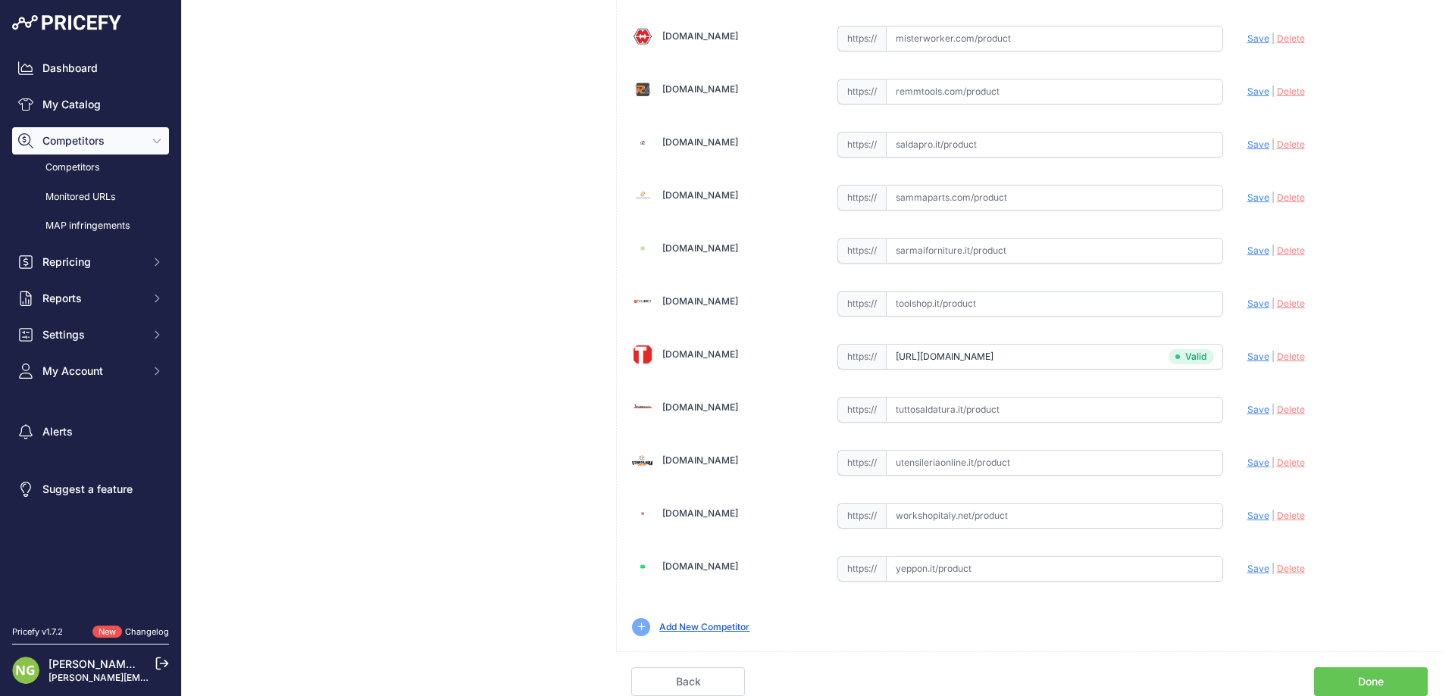
click at [1370, 682] on link "Done" at bounding box center [1371, 682] width 114 height 29
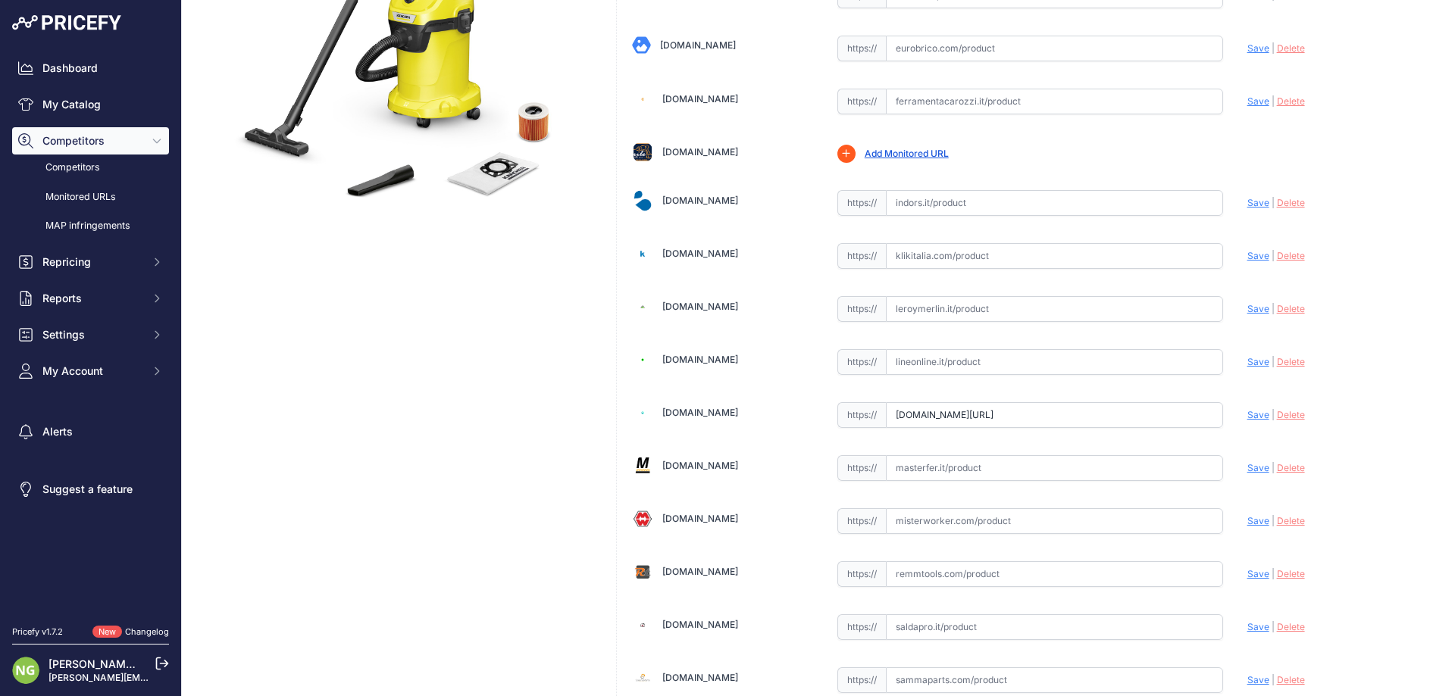
scroll to position [0, 0]
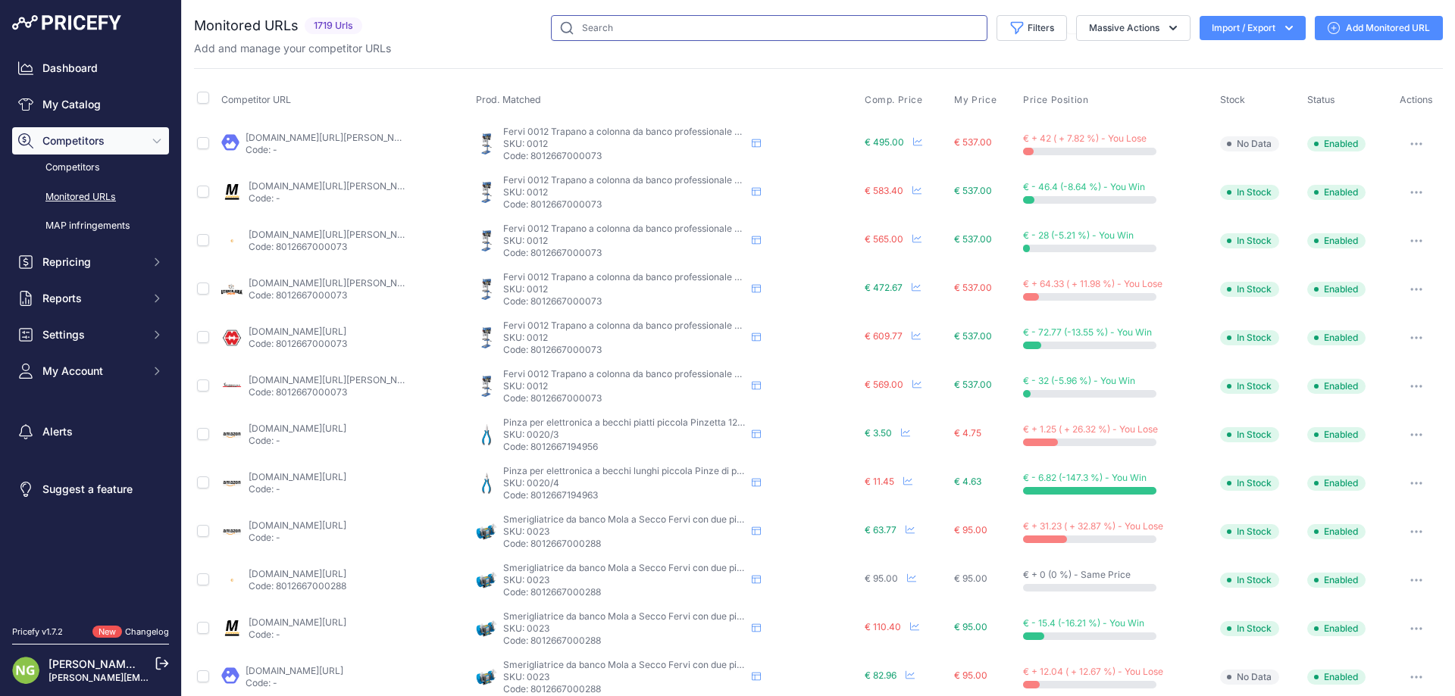
click at [627, 32] on input "text" at bounding box center [769, 28] width 436 height 26
paste input "1.081-530.0"
type input "1.081-530.0"
